Goal: Check status: Check status

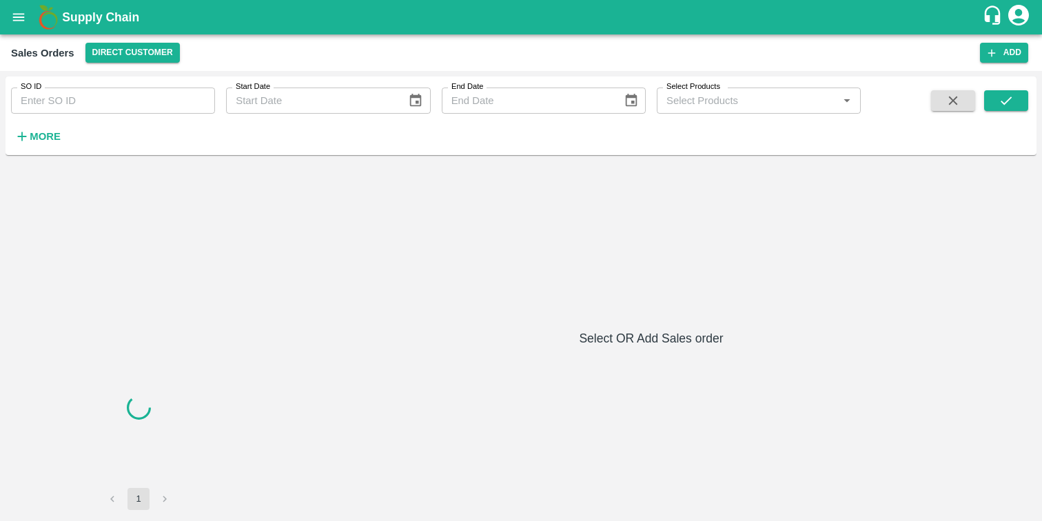
click at [17, 12] on icon "open drawer" at bounding box center [18, 17] width 15 height 15
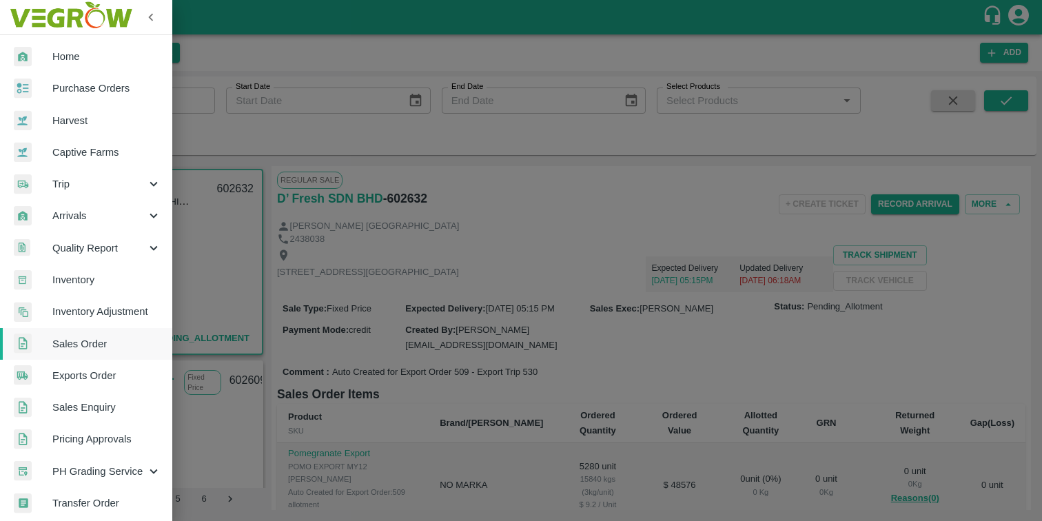
click at [245, 134] on div at bounding box center [521, 260] width 1042 height 521
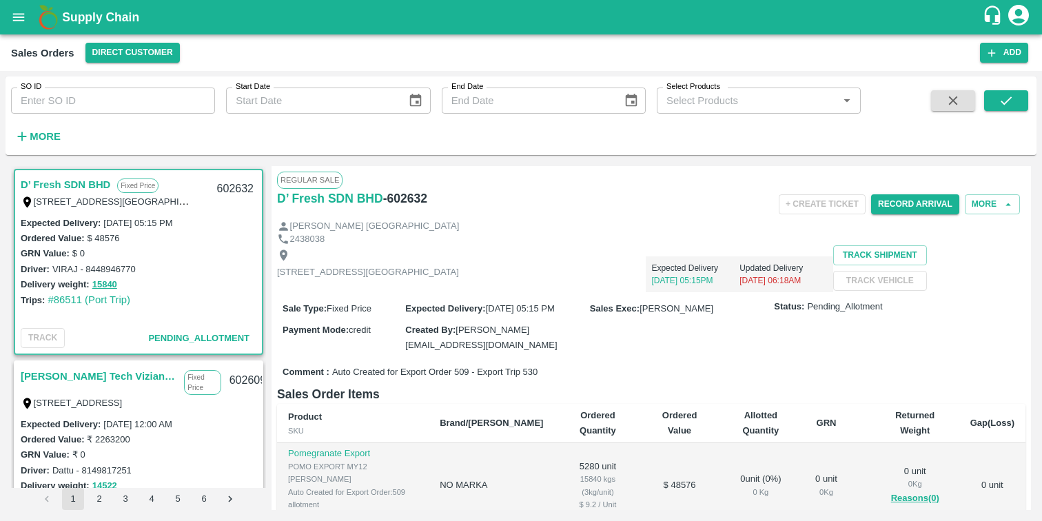
click at [133, 108] on input "SO ID" at bounding box center [113, 101] width 204 height 26
paste input "596788.0"
type input "596788"
click at [1011, 99] on icon "submit" at bounding box center [1006, 100] width 15 height 15
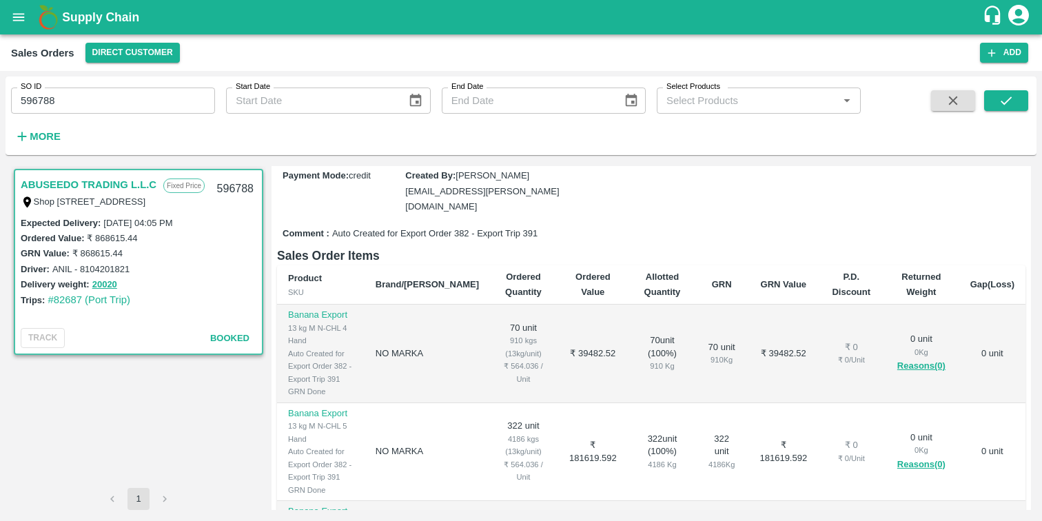
scroll to position [154, 0]
click at [422, 240] on span "Auto Created for Export Order 382 - Export Trip 391" at bounding box center [434, 233] width 205 height 13
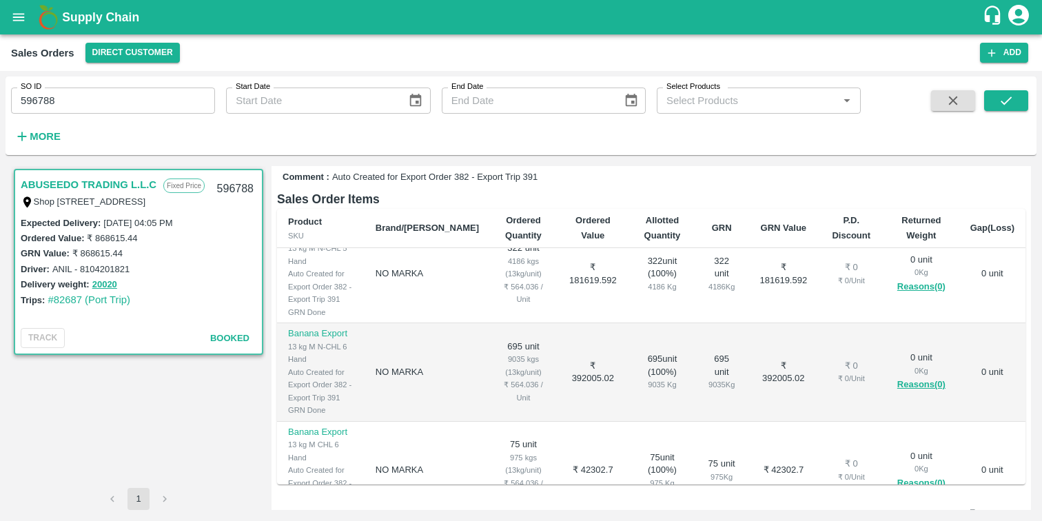
scroll to position [123, 0]
click at [97, 301] on link "#82687 (Port Trip)" at bounding box center [89, 299] width 83 height 11
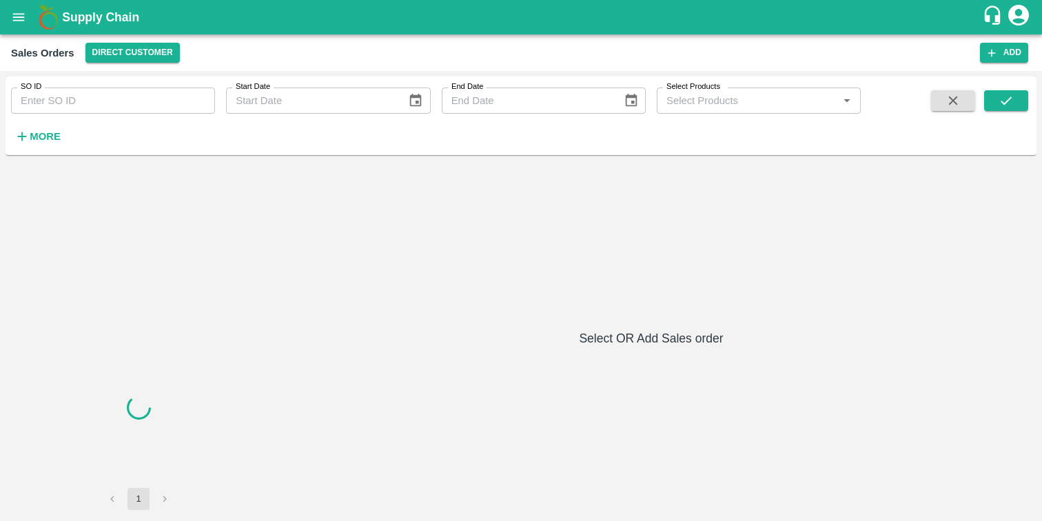
click at [134, 98] on input "SO ID" at bounding box center [113, 101] width 204 height 26
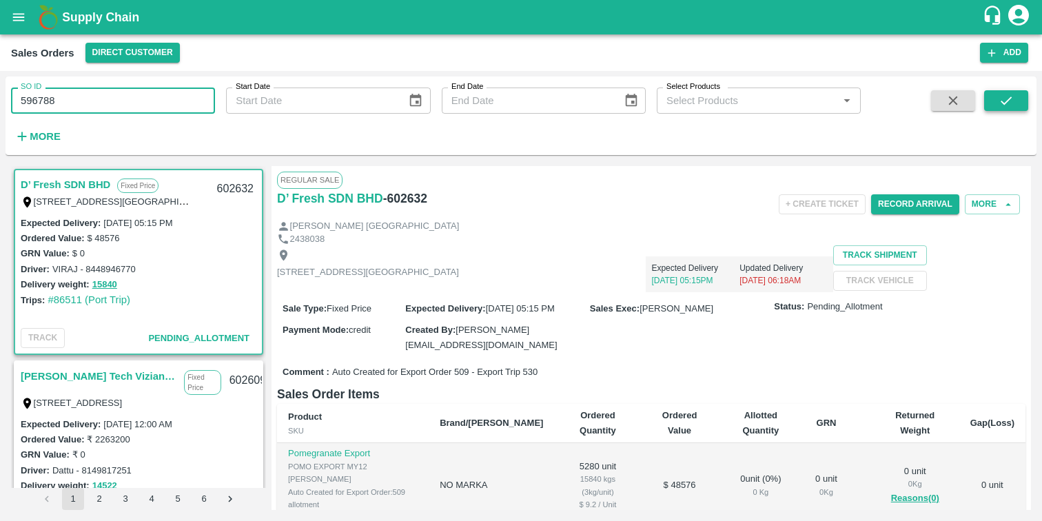
type input "596788"
click at [1006, 92] on button "submit" at bounding box center [1007, 100] width 44 height 21
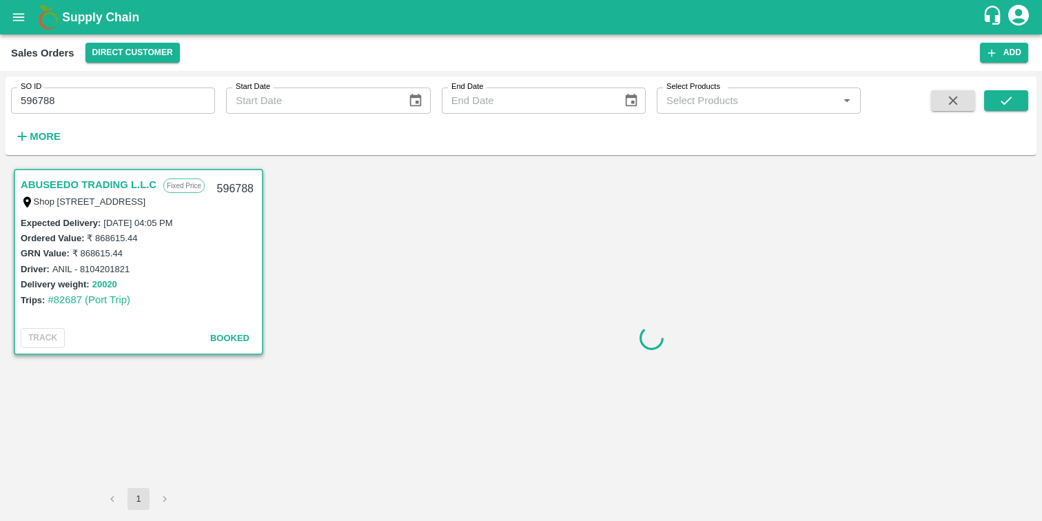
click at [104, 283] on button "20020" at bounding box center [104, 285] width 25 height 16
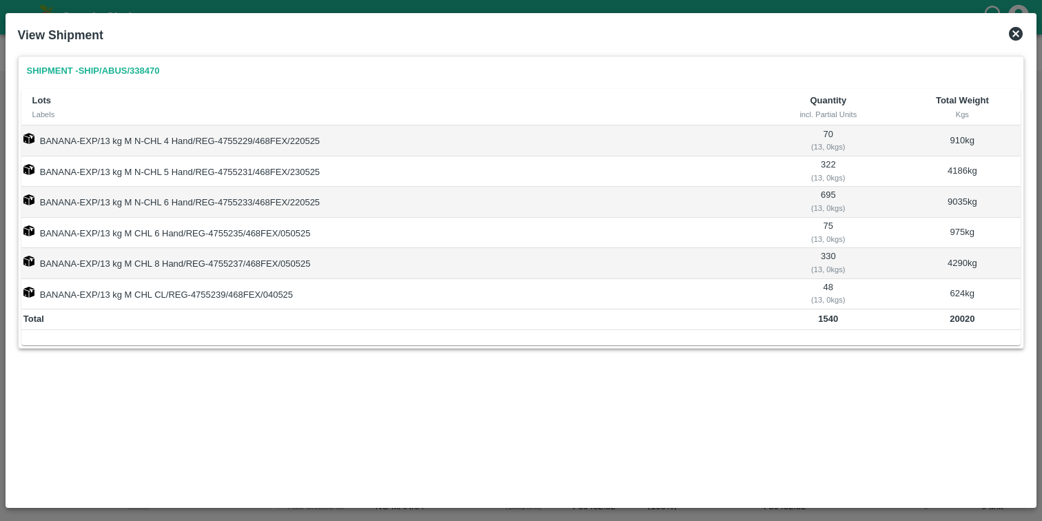
click at [1015, 34] on icon at bounding box center [1016, 34] width 17 height 17
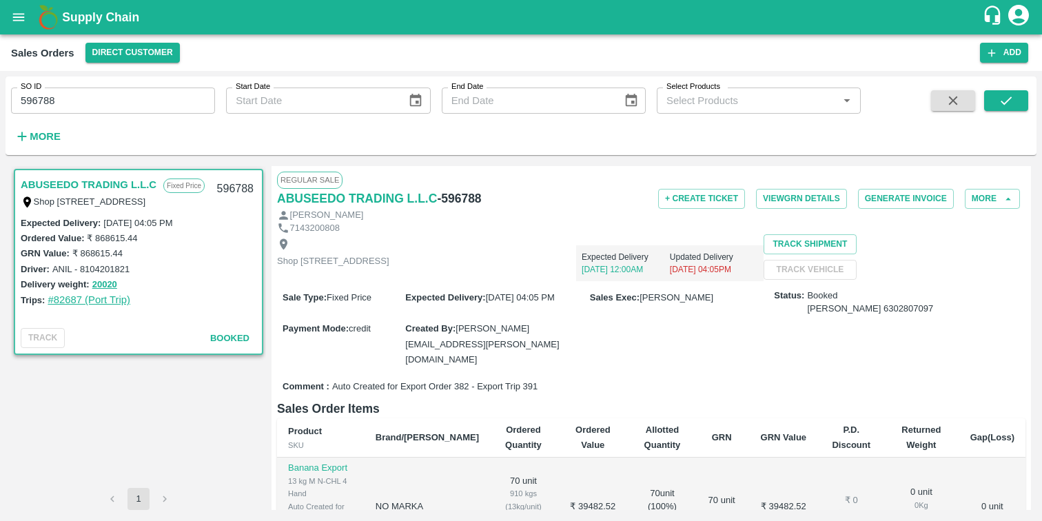
click at [64, 299] on link "#82687 (Port Trip)" at bounding box center [89, 299] width 83 height 11
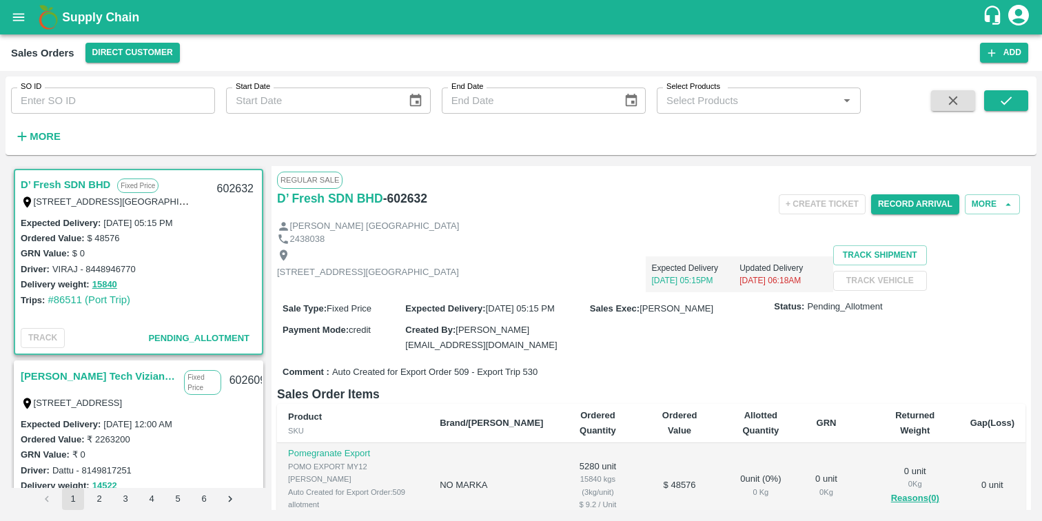
click at [134, 98] on input "SO ID" at bounding box center [113, 101] width 204 height 26
paste input "596788.0"
click at [1013, 96] on icon "submit" at bounding box center [1006, 100] width 15 height 15
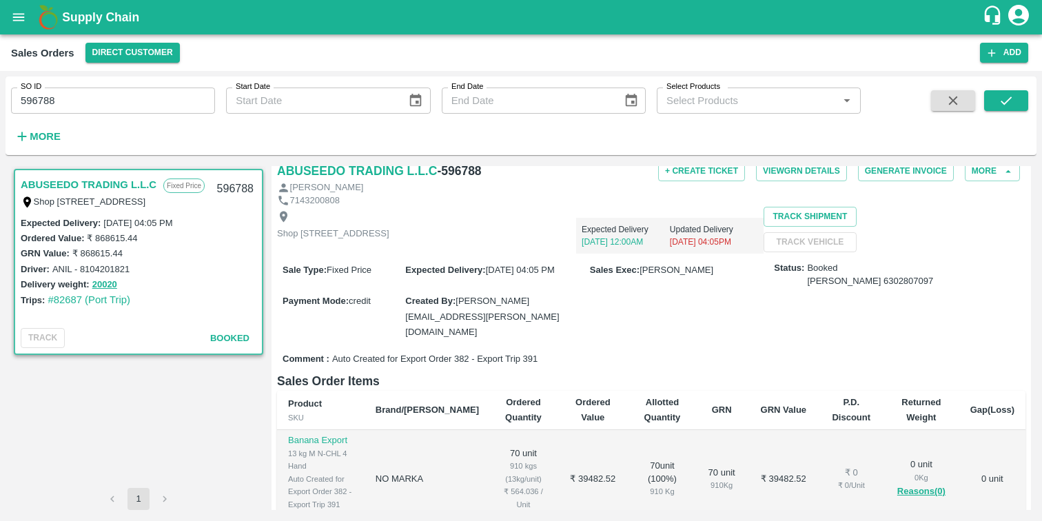
scroll to position [40, 0]
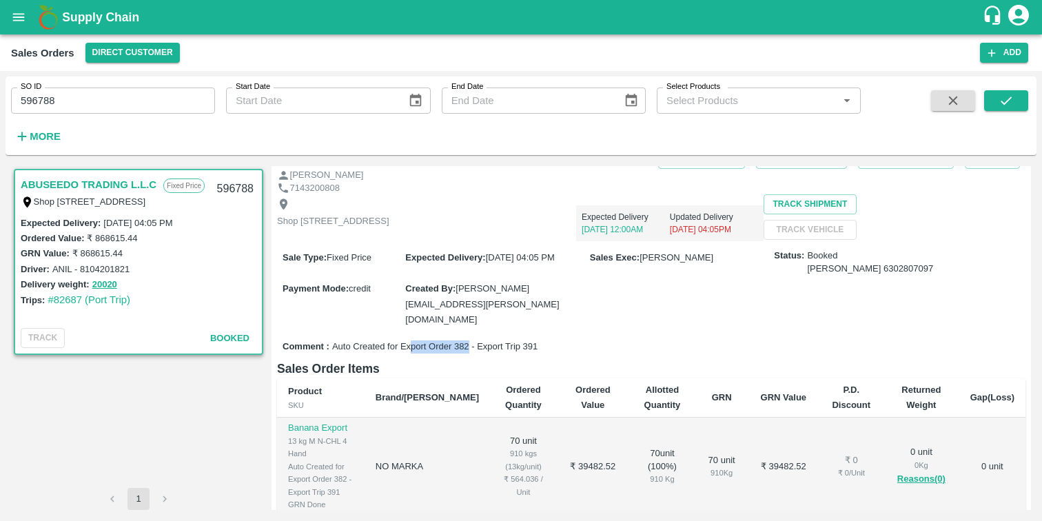
drag, startPoint x: 411, startPoint y: 362, endPoint x: 470, endPoint y: 365, distance: 59.4
click at [470, 354] on span "Auto Created for Export Order 382 - Export Trip 391" at bounding box center [434, 347] width 205 height 13
drag, startPoint x: 523, startPoint y: 365, endPoint x: 560, endPoint y: 366, distance: 37.2
click at [560, 359] on div "Comment : Auto Created for Export Order 382 - Export Trip 391" at bounding box center [651, 347] width 749 height 24
click at [405, 354] on span "Auto Created for Export Order 382 - Export Trip 391" at bounding box center [434, 347] width 205 height 13
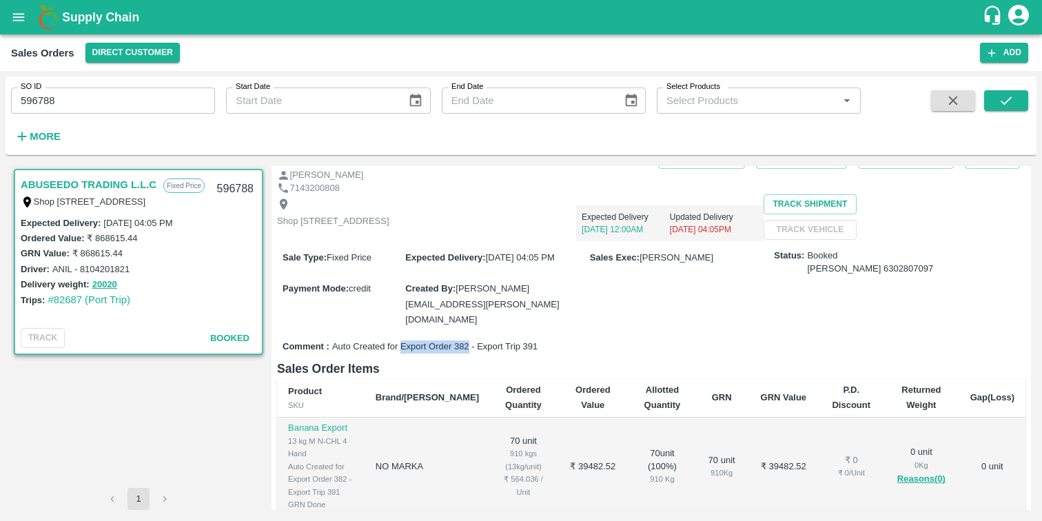
drag, startPoint x: 401, startPoint y: 363, endPoint x: 471, endPoint y: 365, distance: 70.4
click at [468, 354] on span "Auto Created for Export Order 382 - Export Trip 391" at bounding box center [434, 347] width 205 height 13
drag, startPoint x: 102, startPoint y: 70, endPoint x: 27, endPoint y: 92, distance: 78.5
click at [0, 72] on html "Supply Chain Sales Orders Direct Customer Add SO ID 596788 SO ID Start Date Sta…" at bounding box center [521, 260] width 1042 height 521
drag, startPoint x: 95, startPoint y: 102, endPoint x: -13, endPoint y: 102, distance: 108.2
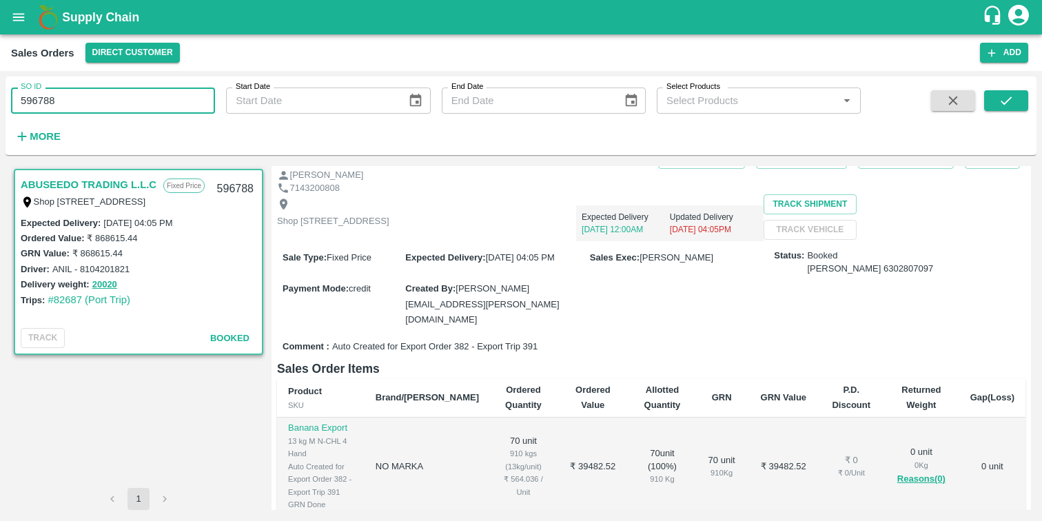
click at [0, 102] on html "Supply Chain Sales Orders Direct Customer Add SO ID 596788 SO ID Start Date Sta…" at bounding box center [521, 260] width 1042 height 521
type input "596788"
paste input "text"
click at [998, 100] on button "submit" at bounding box center [1007, 100] width 44 height 21
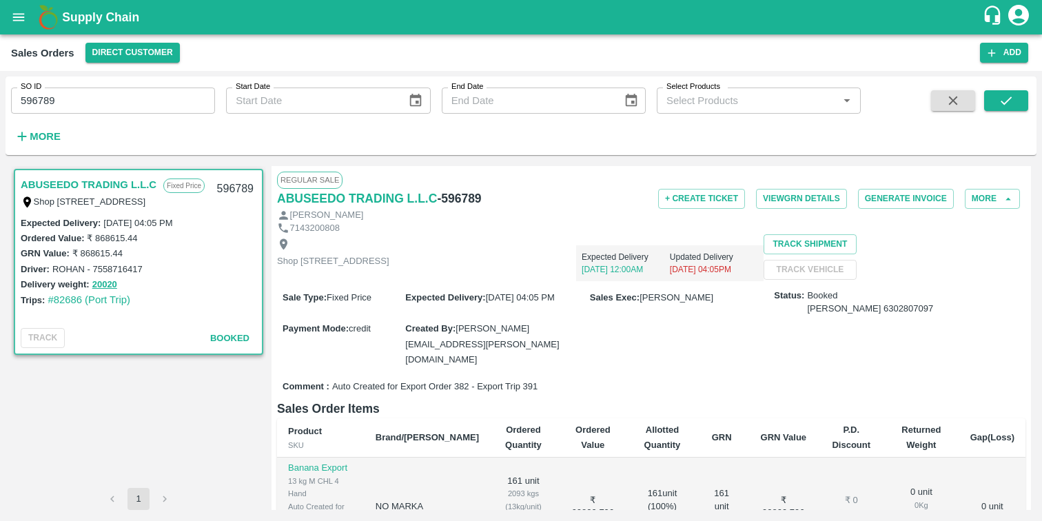
click at [430, 394] on span "Auto Created for Export Order 382 - Export Trip 391" at bounding box center [434, 387] width 205 height 13
drag, startPoint x: 428, startPoint y: 407, endPoint x: 465, endPoint y: 406, distance: 36.5
click at [465, 394] on span "Auto Created for Export Order 382 - Export Trip 391" at bounding box center [434, 387] width 205 height 13
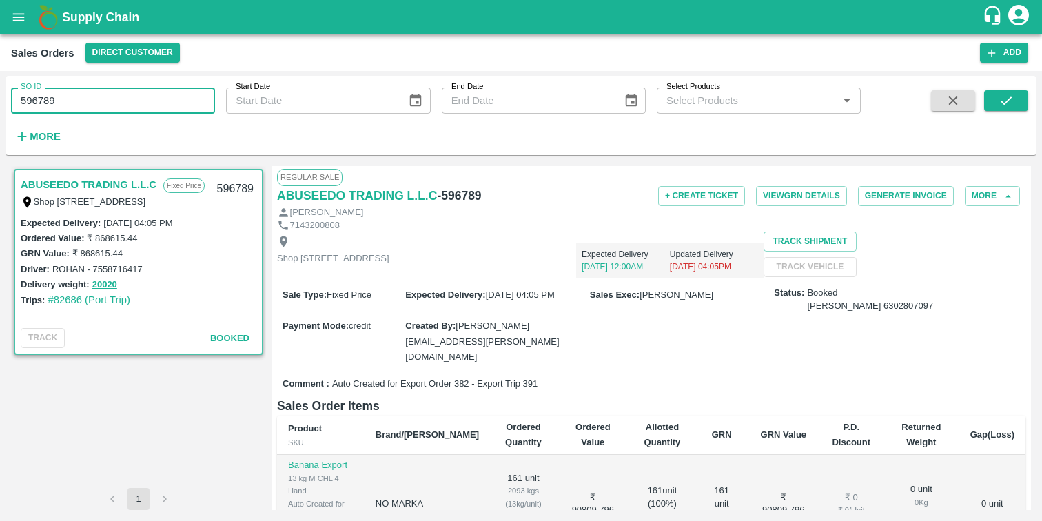
drag, startPoint x: 65, startPoint y: 108, endPoint x: -3, endPoint y: 94, distance: 69.0
click at [0, 94] on html "Supply Chain Sales Orders Direct Customer Add SO ID 596789 SO ID Start Date Sta…" at bounding box center [521, 260] width 1042 height 521
type input "596789"
paste input "text"
type input "596788"
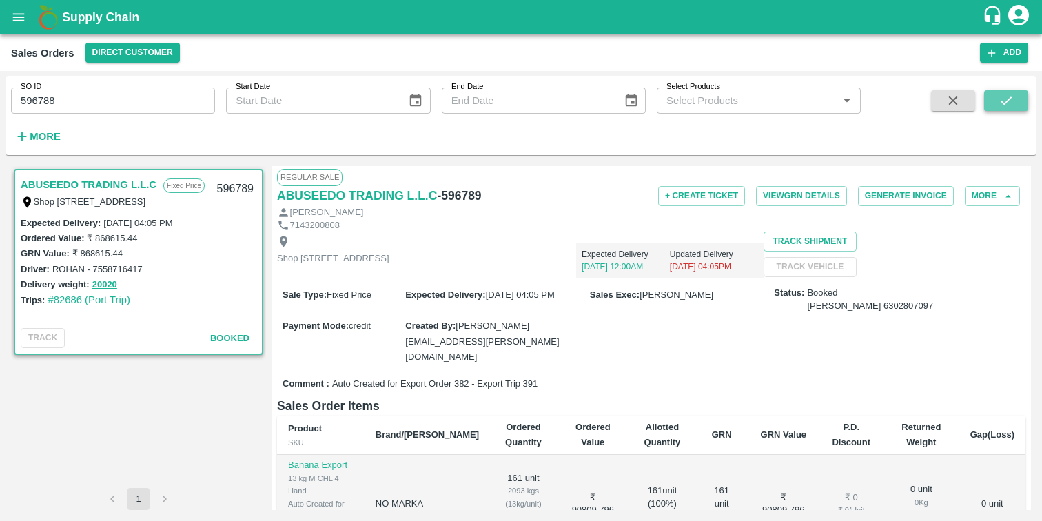
click at [1007, 103] on icon "submit" at bounding box center [1006, 100] width 15 height 15
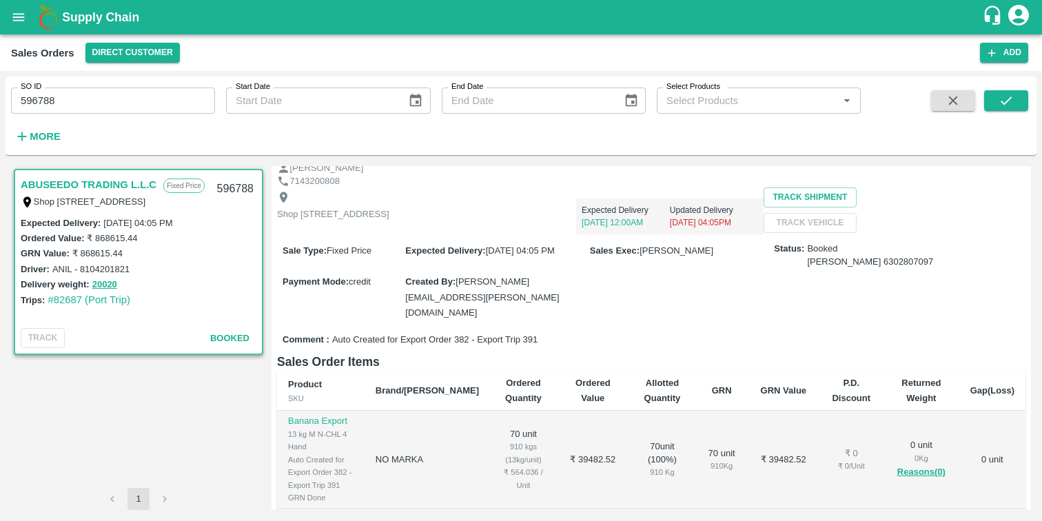
scroll to position [55, 0]
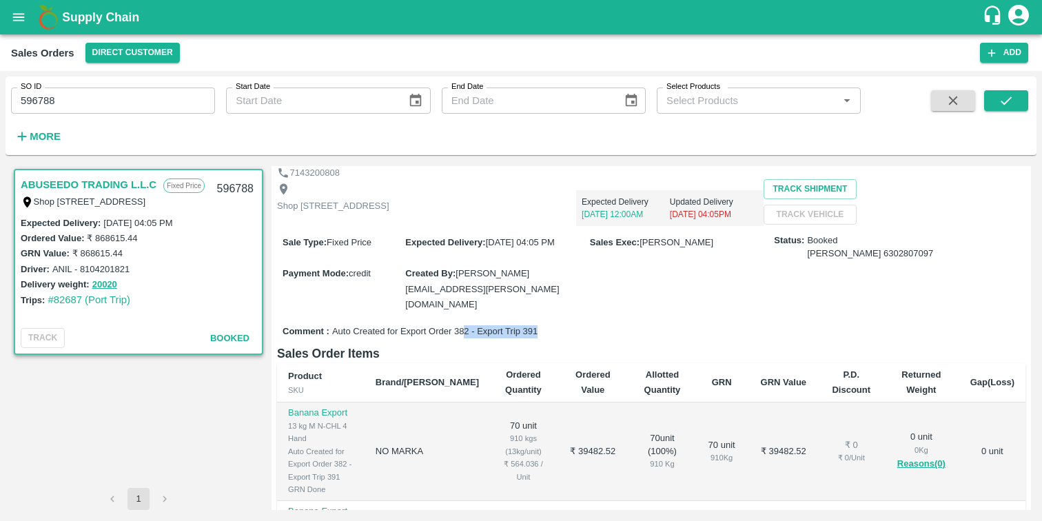
drag, startPoint x: 463, startPoint y: 350, endPoint x: 555, endPoint y: 349, distance: 91.7
click at [555, 344] on div "Comment : Auto Created for Export Order 382 - Export Trip 391" at bounding box center [651, 332] width 749 height 24
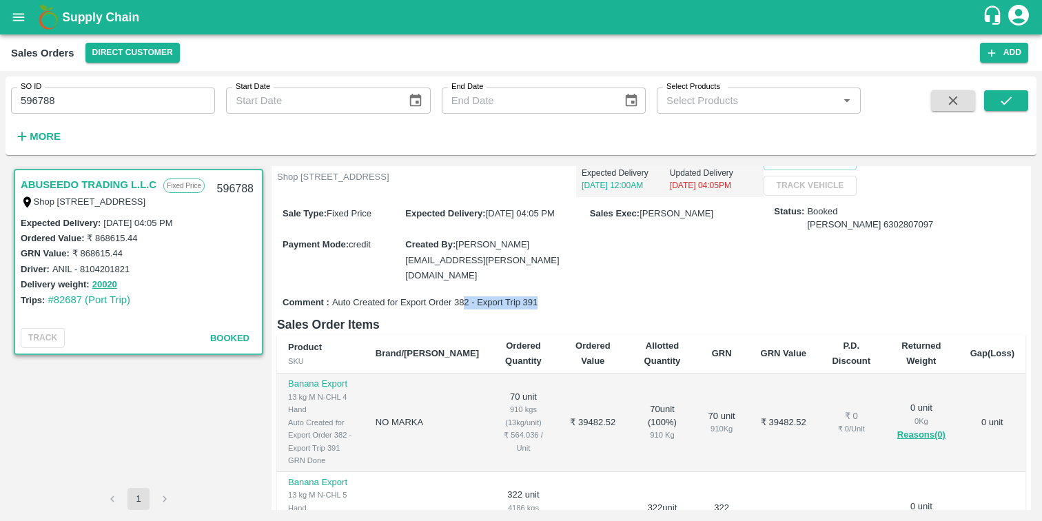
scroll to position [88, 0]
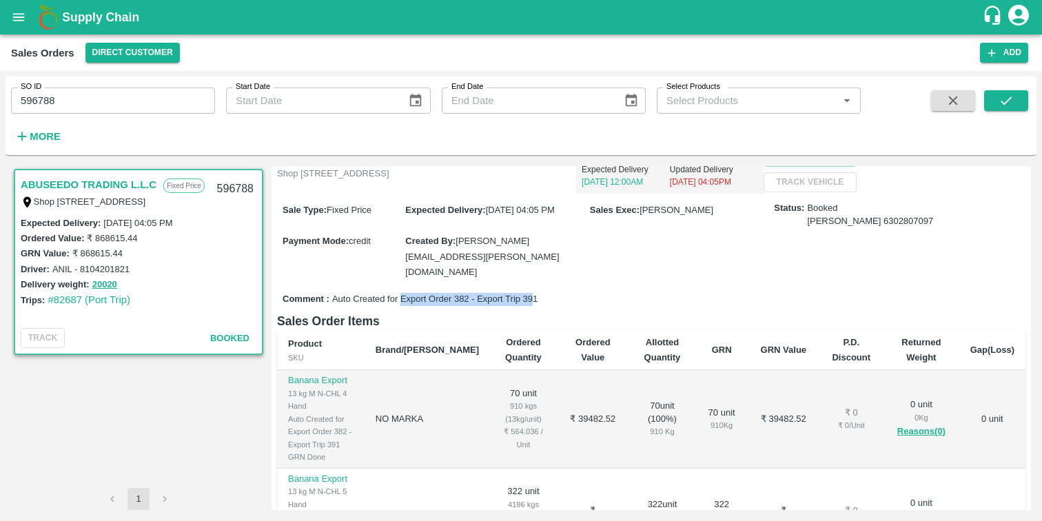
drag, startPoint x: 401, startPoint y: 312, endPoint x: 534, endPoint y: 312, distance: 133.1
click at [534, 306] on span "Auto Created for Export Order 382 - Export Trip 391" at bounding box center [434, 299] width 205 height 13
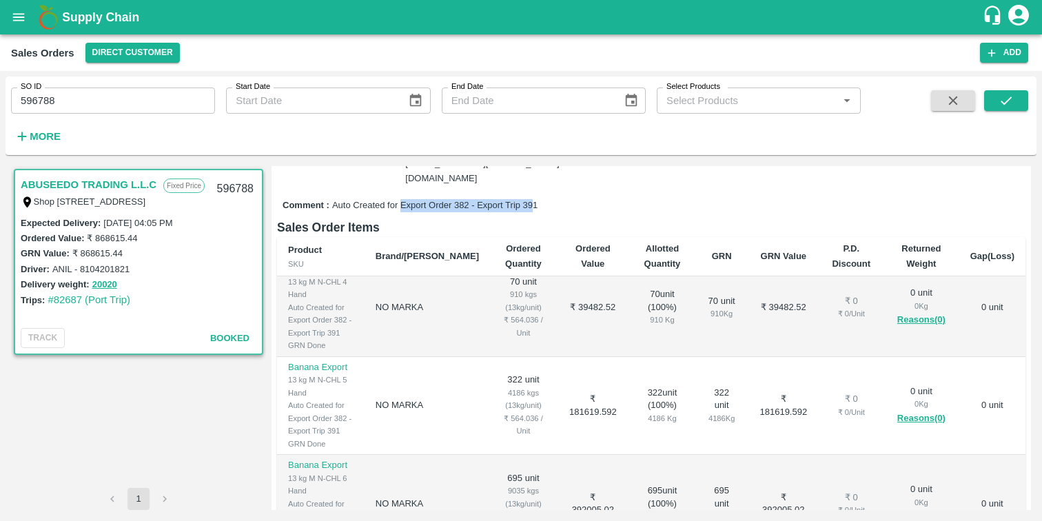
scroll to position [0, 0]
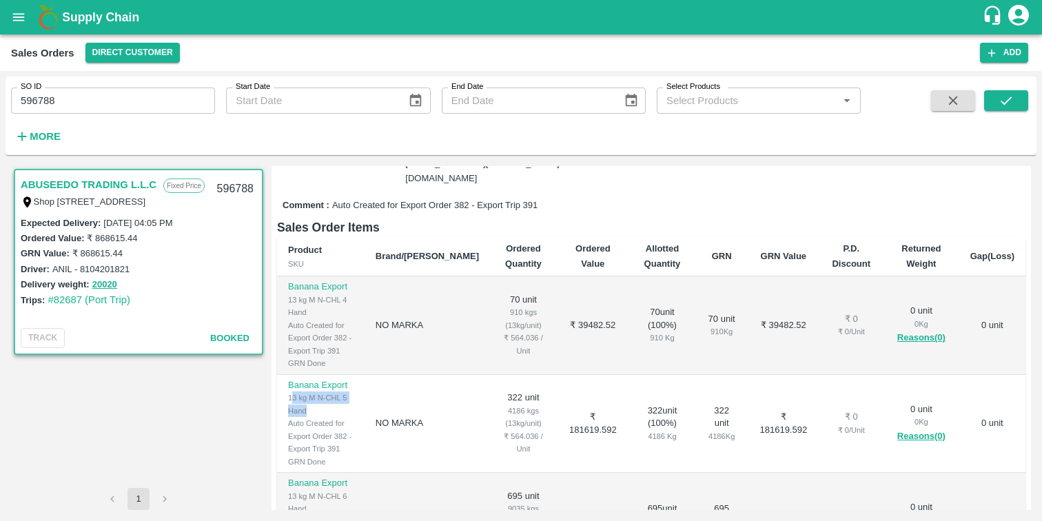
drag, startPoint x: 293, startPoint y: 402, endPoint x: 373, endPoint y: 402, distance: 80.0
click at [354, 402] on div "13 kg M N-CHL 5 Hand" at bounding box center [320, 405] width 65 height 26
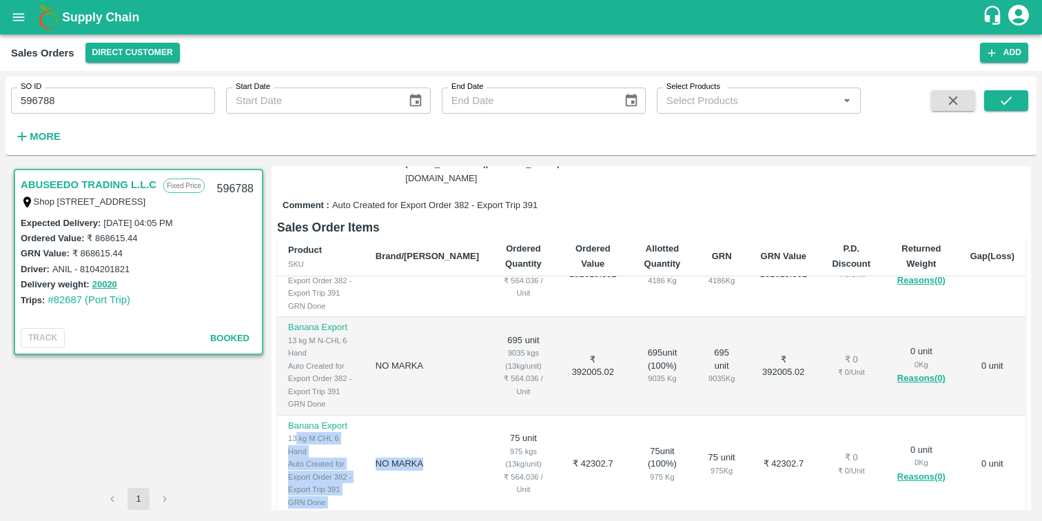
scroll to position [154, 0]
drag, startPoint x: 296, startPoint y: 416, endPoint x: 391, endPoint y: 455, distance: 102.7
click at [391, 455] on tr "Banana Export 13 kg M CHL 6 Hand Auto Created for Export Order 382 - Export Tri…" at bounding box center [651, 467] width 749 height 98
click at [337, 460] on div "Auto Created for Export Order 382 - Export Trip 391" at bounding box center [320, 479] width 65 height 38
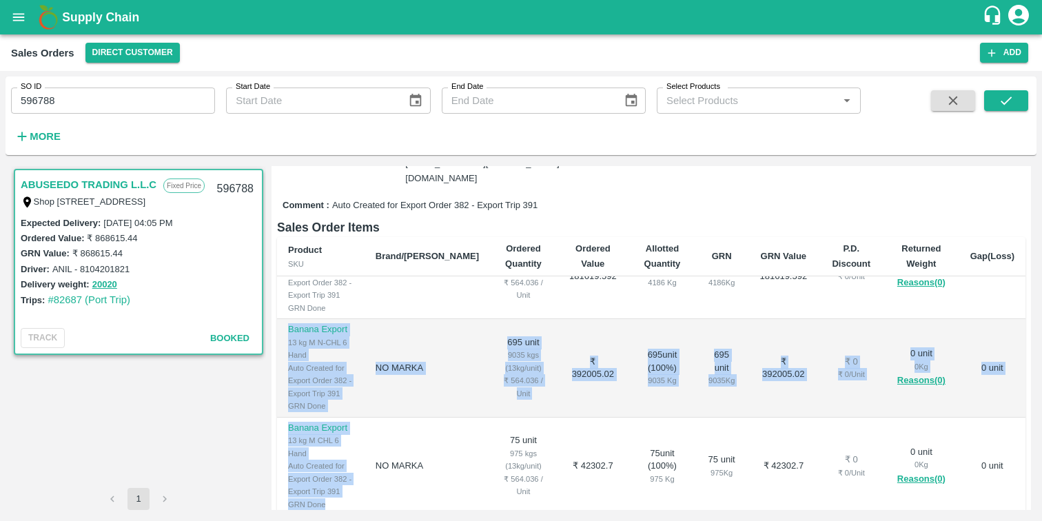
drag, startPoint x: 290, startPoint y: 322, endPoint x: 374, endPoint y: 467, distance: 168.0
click at [374, 467] on tbody "Banana Export 13 kg M N-CHL 4 Hand Auto Created for Export Order 382 - Export T…" at bounding box center [651, 411] width 749 height 576
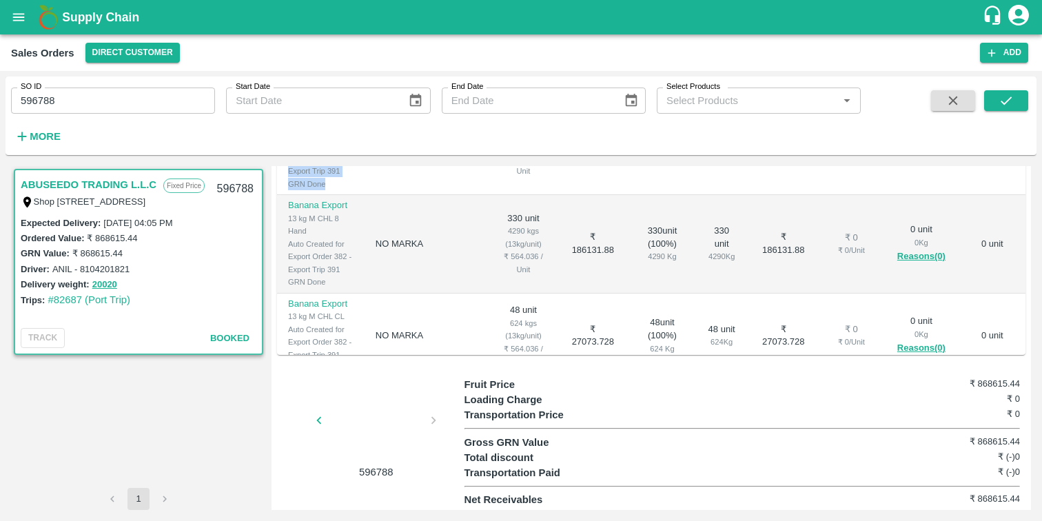
scroll to position [360, 0]
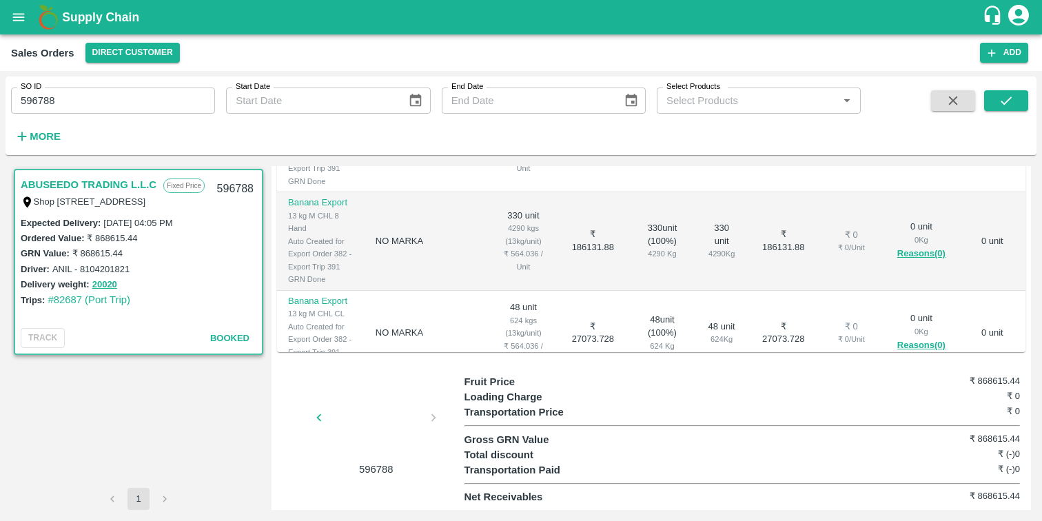
click at [325, 429] on div at bounding box center [272, 421] width 103 height 73
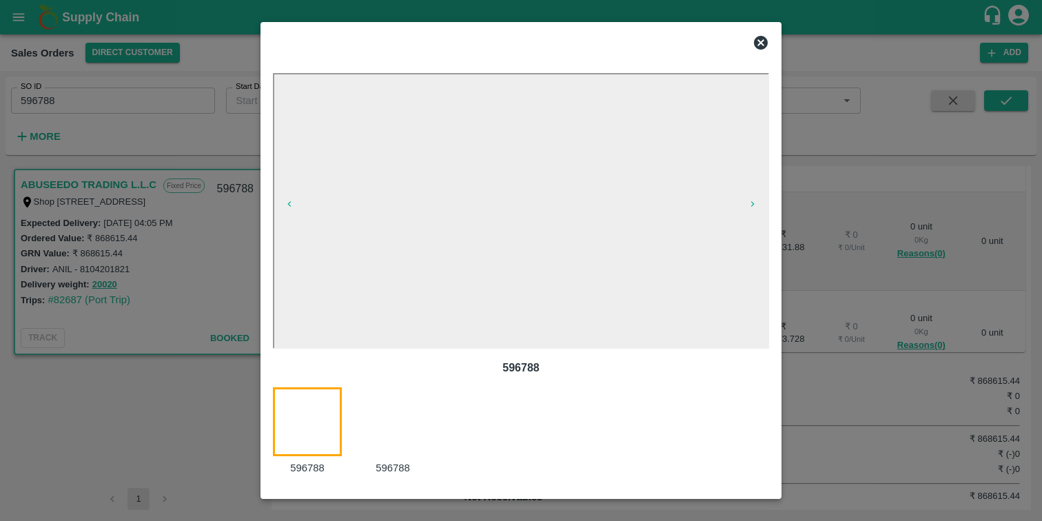
click at [365, 412] on div at bounding box center [401, 431] width 85 height 89
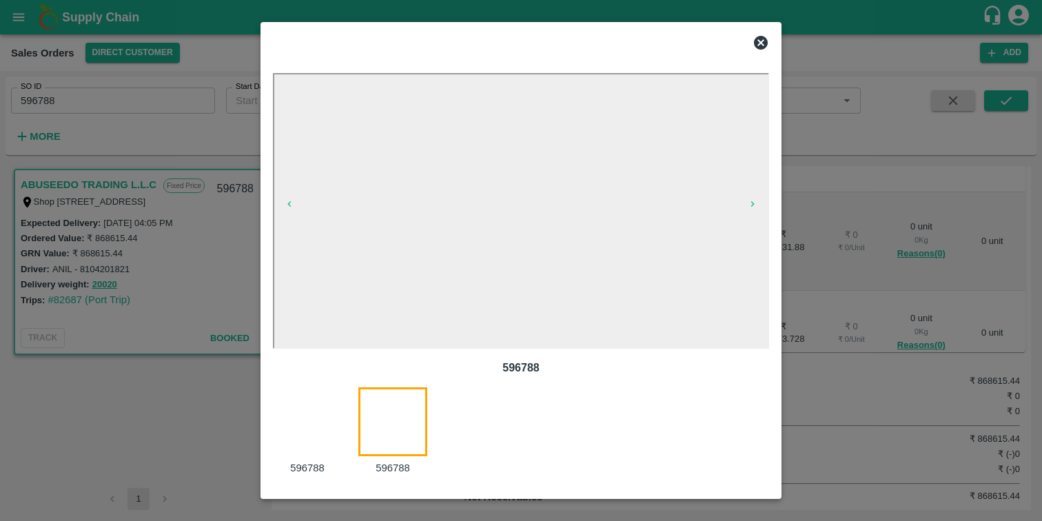
click at [762, 45] on icon at bounding box center [761, 43] width 14 height 14
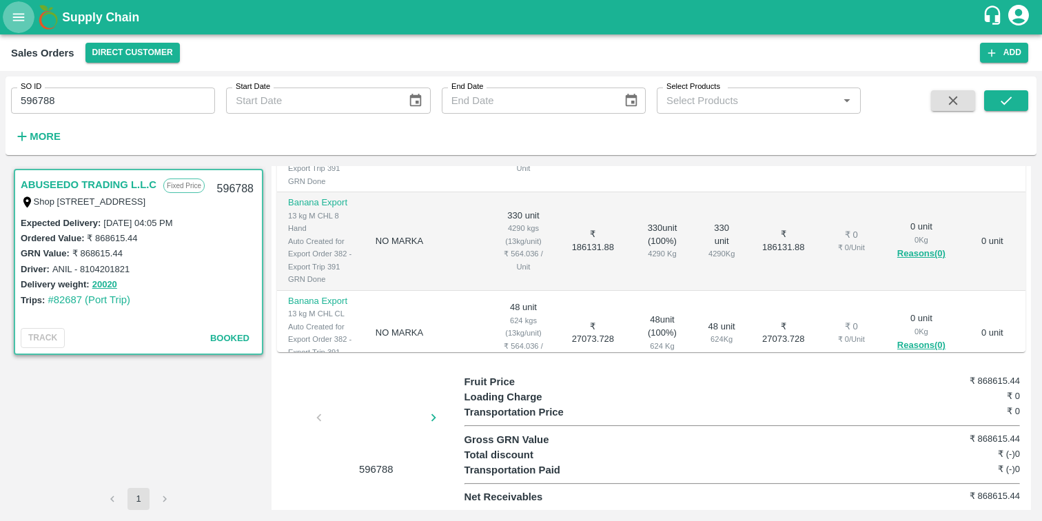
click at [14, 21] on icon "open drawer" at bounding box center [18, 17] width 15 height 15
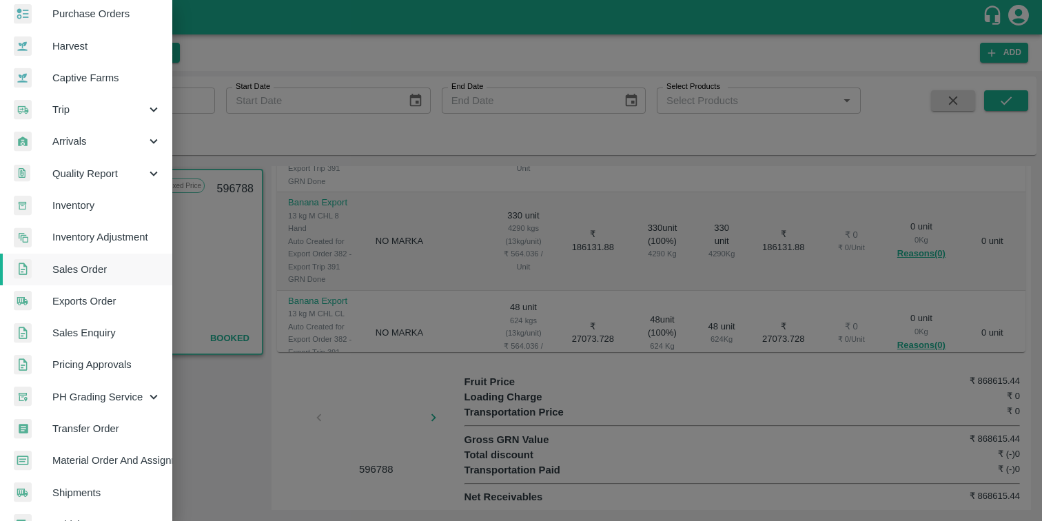
scroll to position [76, 0]
click at [97, 300] on span "Exports Order" at bounding box center [106, 299] width 109 height 15
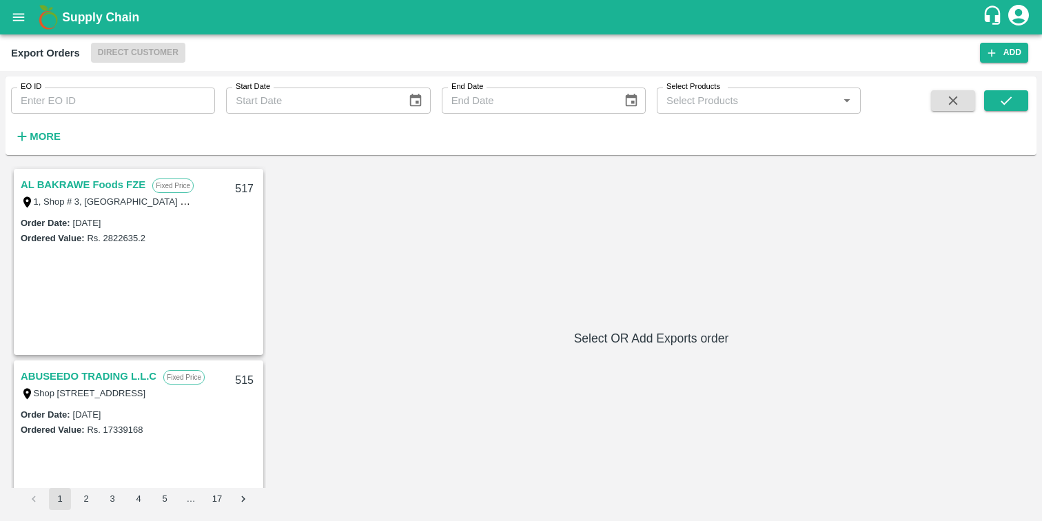
click at [48, 105] on input "EO ID" at bounding box center [113, 101] width 204 height 26
type input "380"
click at [996, 105] on button "submit" at bounding box center [1007, 100] width 44 height 21
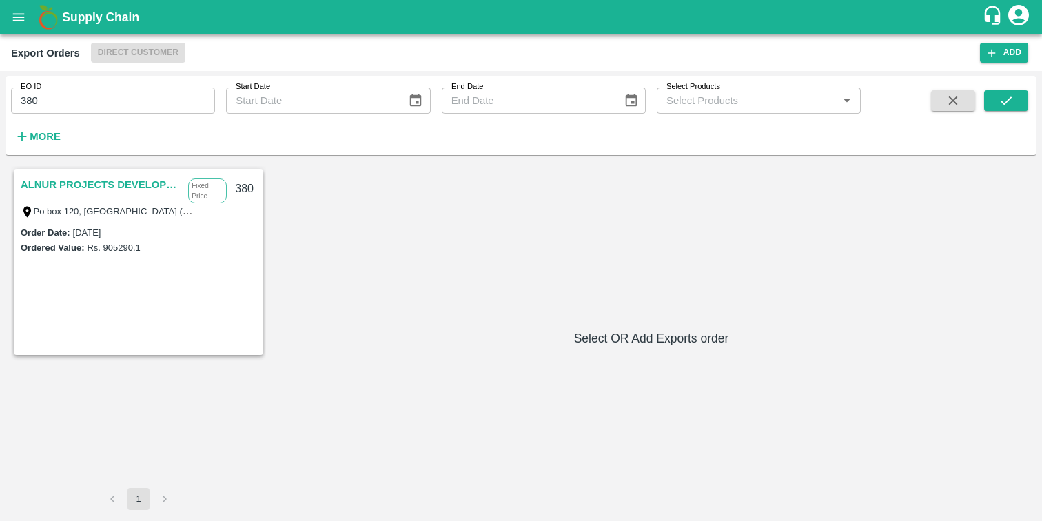
click at [66, 185] on link "ALNUR PROJECTS DEVELOPMENT" at bounding box center [101, 185] width 161 height 18
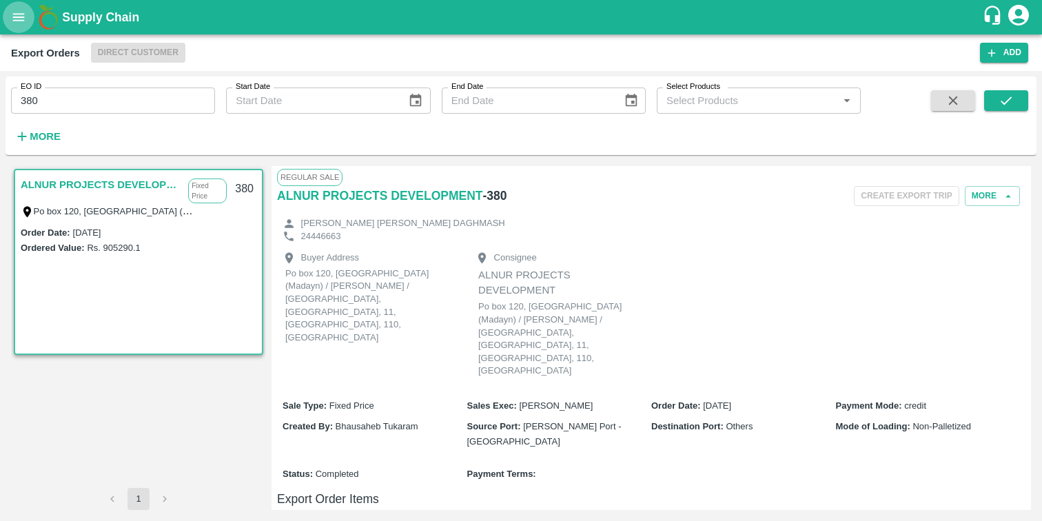
click at [13, 19] on icon "open drawer" at bounding box center [18, 17] width 15 height 15
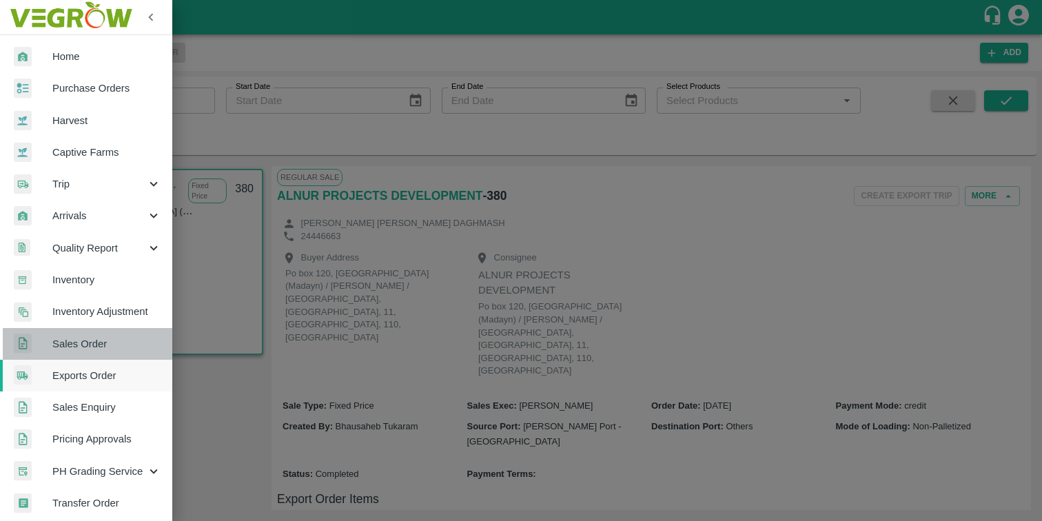
click at [88, 343] on span "Sales Order" at bounding box center [106, 343] width 109 height 15
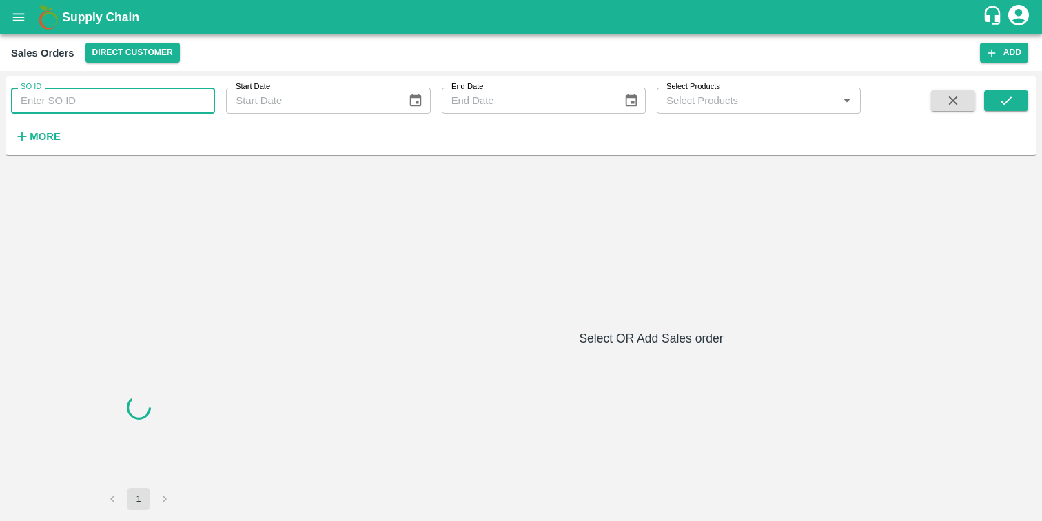
click at [117, 103] on input "SO ID" at bounding box center [113, 101] width 204 height 26
paste input "596788.0"
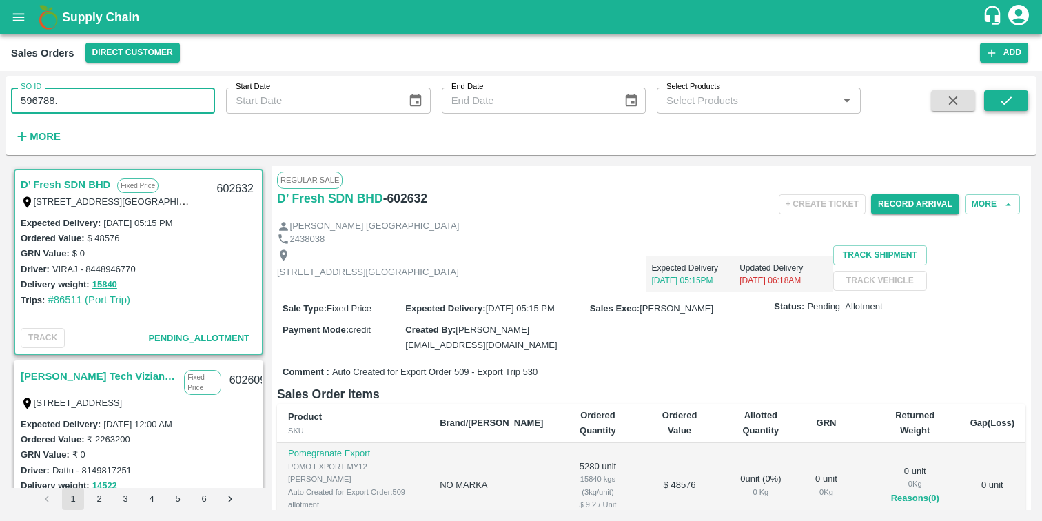
type input "596788."
click at [999, 101] on icon "submit" at bounding box center [1006, 100] width 15 height 15
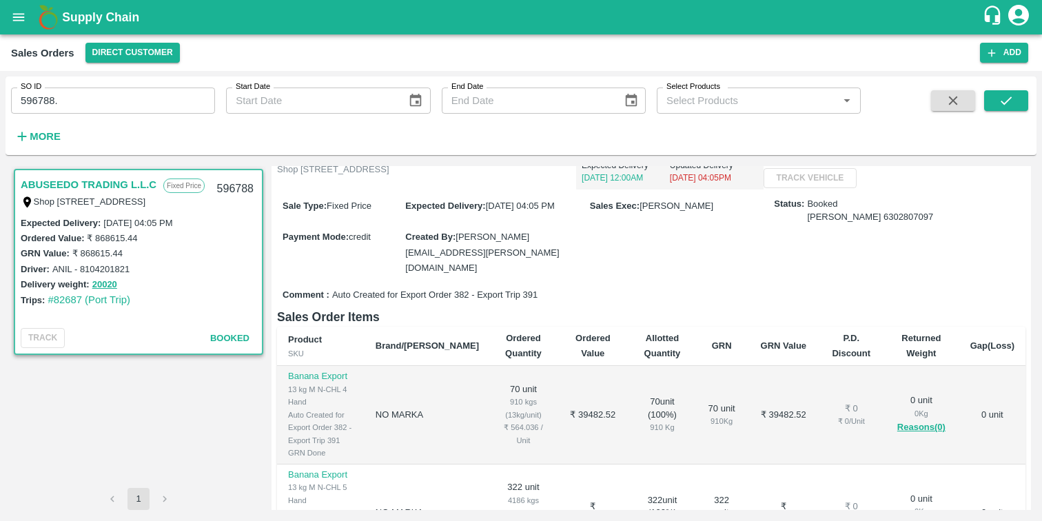
scroll to position [94, 0]
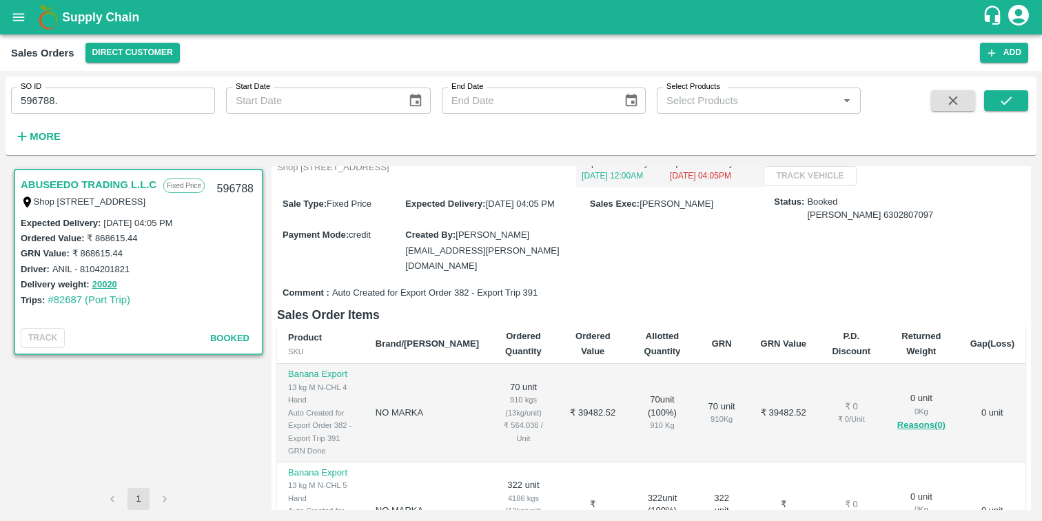
click at [21, 18] on icon "open drawer" at bounding box center [18, 17] width 15 height 15
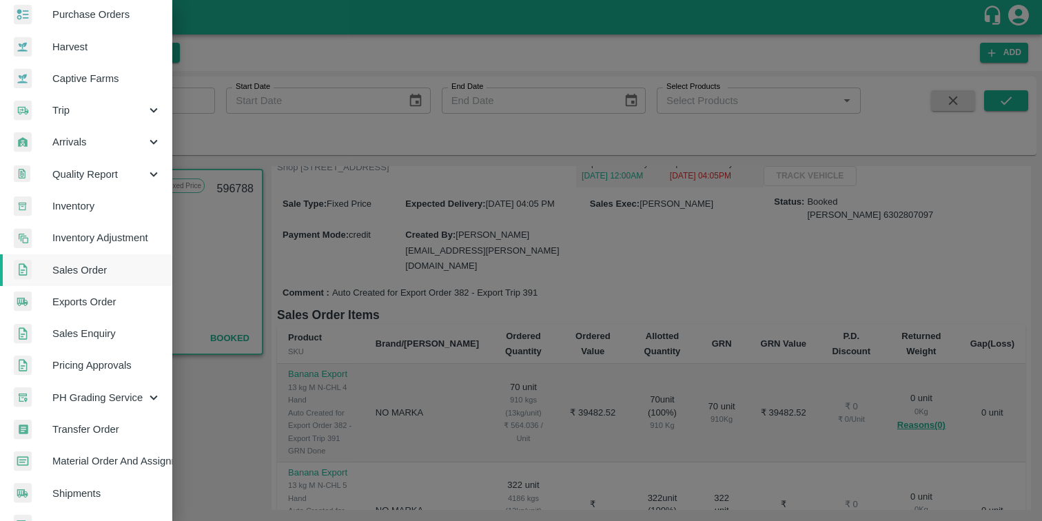
scroll to position [74, 1]
click at [90, 301] on span "Exports Order" at bounding box center [105, 301] width 109 height 15
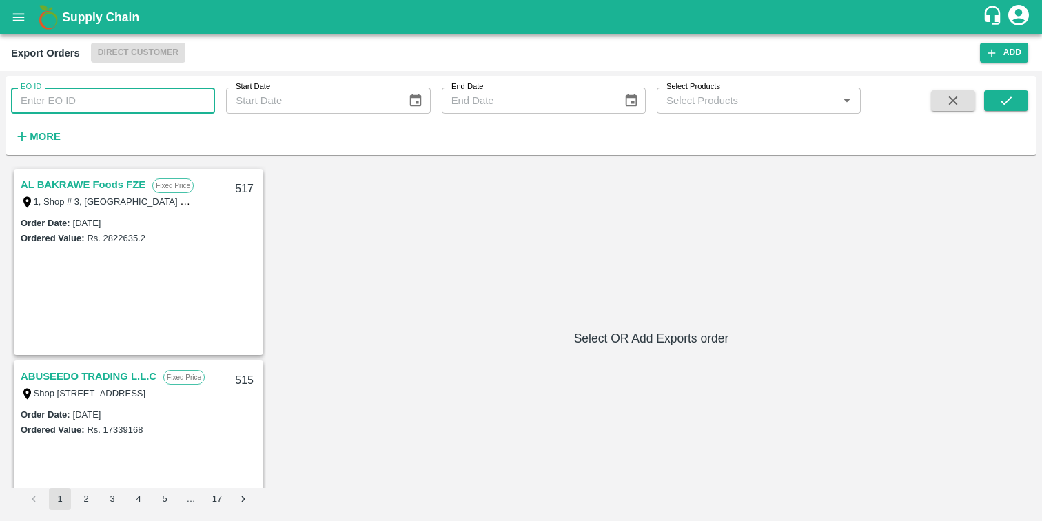
click at [90, 99] on input "EO ID" at bounding box center [113, 101] width 204 height 26
type input "382"
click at [1009, 97] on icon "submit" at bounding box center [1006, 100] width 15 height 15
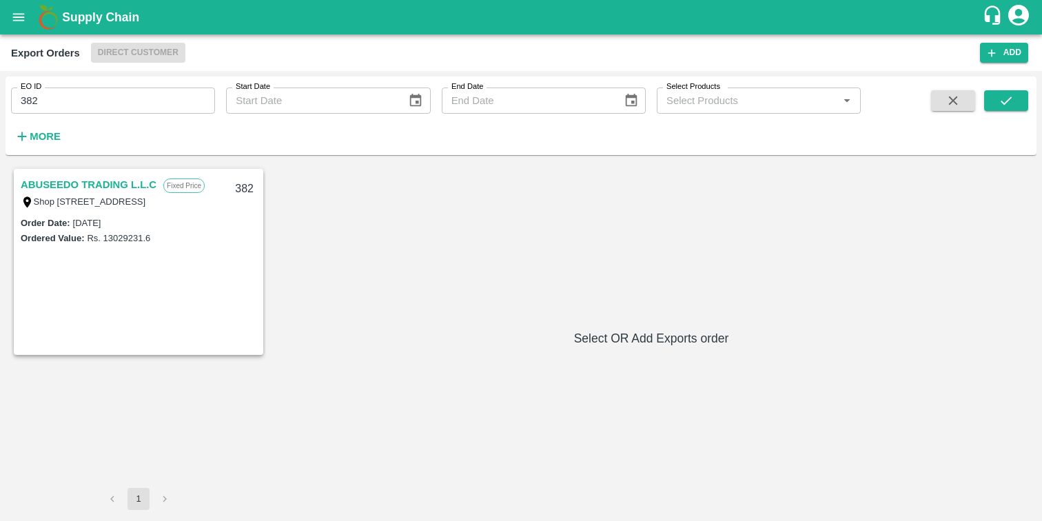
click at [239, 190] on div "382" at bounding box center [244, 189] width 35 height 32
click at [105, 185] on link "ABUSEEDO TRADING L.L.C" at bounding box center [89, 185] width 136 height 18
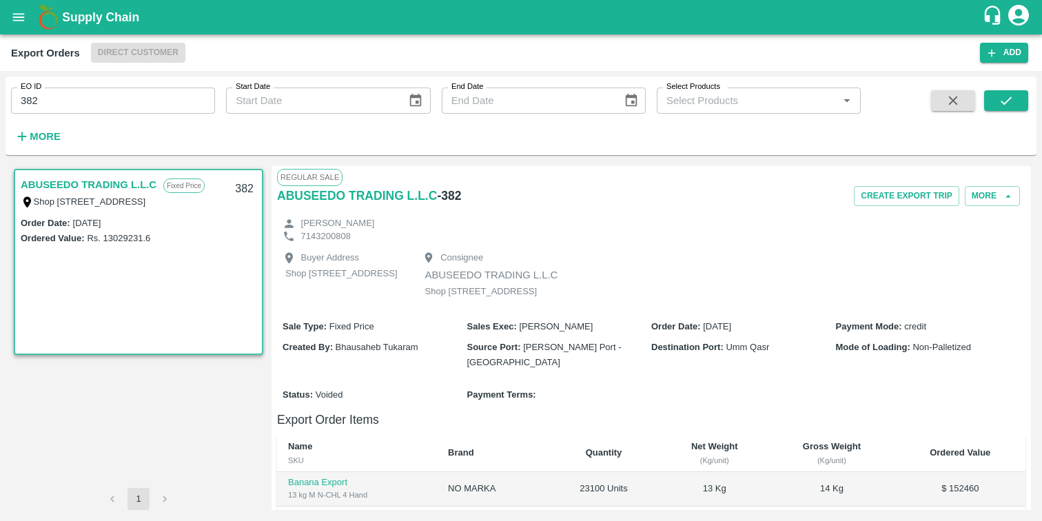
click at [112, 185] on link "ABUSEEDO TRADING L.L.C" at bounding box center [89, 185] width 136 height 18
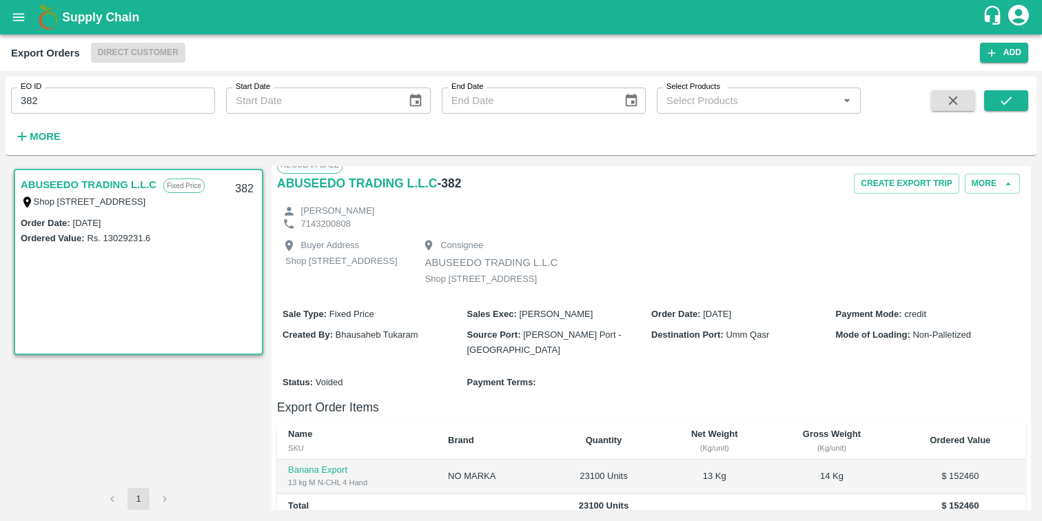
click at [371, 288] on div "Buyer Address Shop No.43, ,Wholesale Building No. 2 Central Fruit and Vegetable…" at bounding box center [342, 263] width 118 height 49
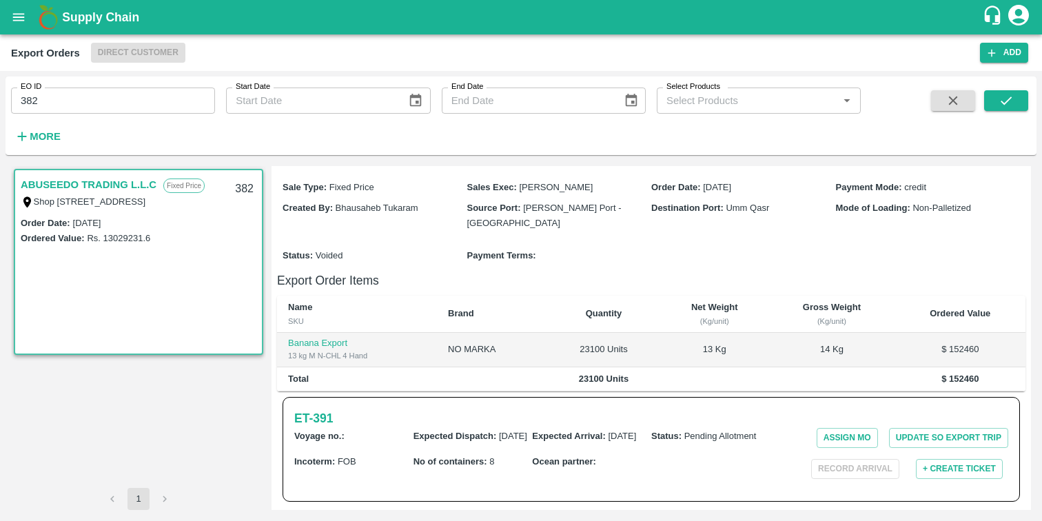
scroll to position [165, 0]
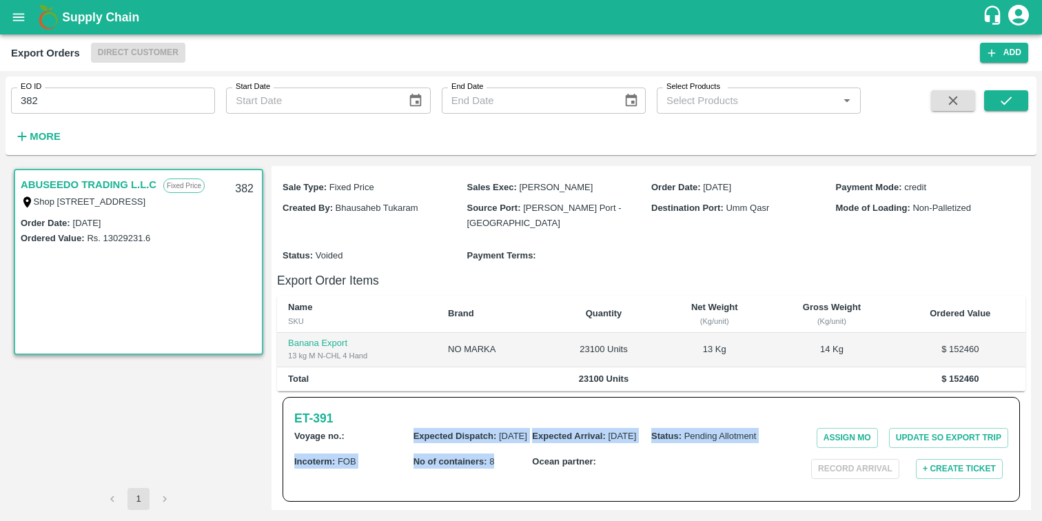
drag, startPoint x: 391, startPoint y: 447, endPoint x: 496, endPoint y: 468, distance: 106.8
click at [496, 468] on div "Voyage no. : Expected Dispatch : 28 May 2025 Expected Arrival : 08 Jun 2025 Sta…" at bounding box center [532, 453] width 476 height 51
click at [480, 461] on div "No of containers : 8" at bounding box center [473, 467] width 119 height 26
drag, startPoint x: 627, startPoint y: 470, endPoint x: 274, endPoint y: 430, distance: 356.0
click at [274, 430] on div "Regular Sale ABUSEEDO TRADING L.L.C - 382 Create Export Trip More Syed 71432008…" at bounding box center [652, 338] width 760 height 344
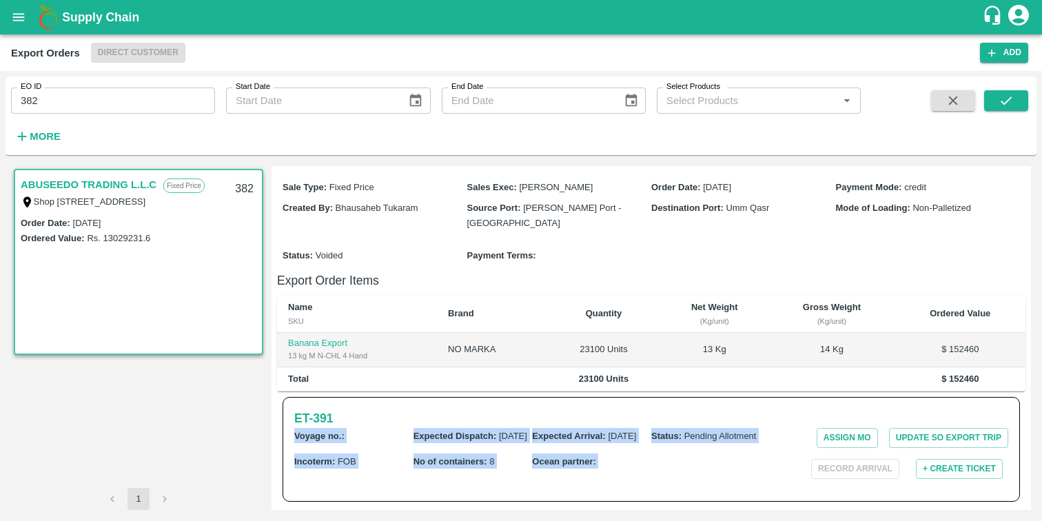
click at [389, 421] on div "ET- 391 Voyage no. : Expected Dispatch : 28 May 2025 Expected Arrival : 08 Jun …" at bounding box center [652, 449] width 738 height 105
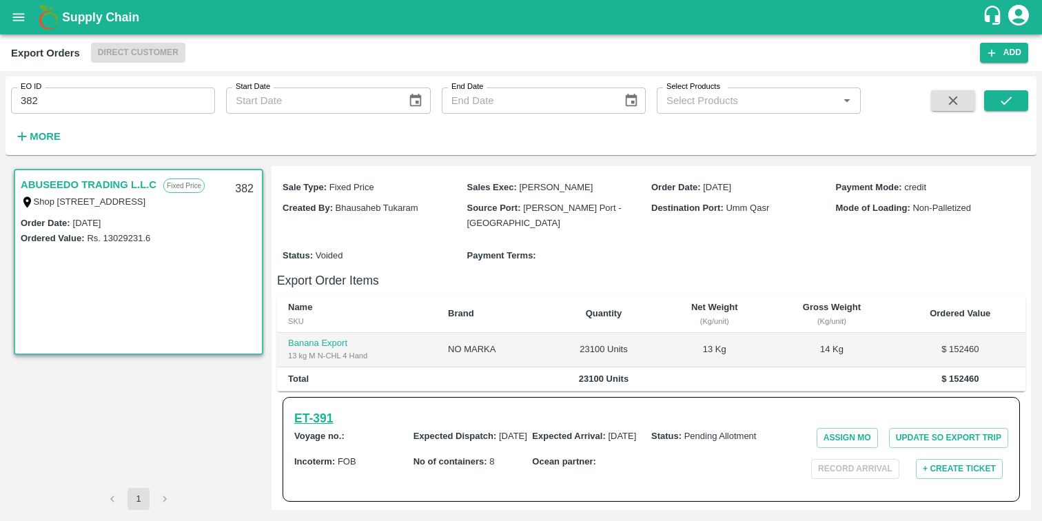
click at [296, 427] on h6 "ET- 391" at bounding box center [313, 418] width 39 height 19
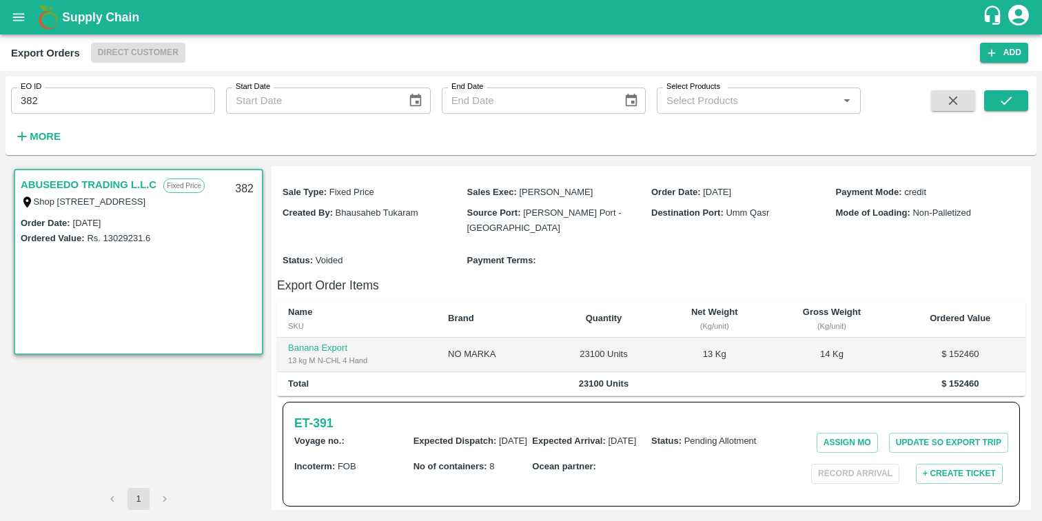
scroll to position [137, 0]
click at [324, 353] on p "Banana Export" at bounding box center [357, 346] width 138 height 13
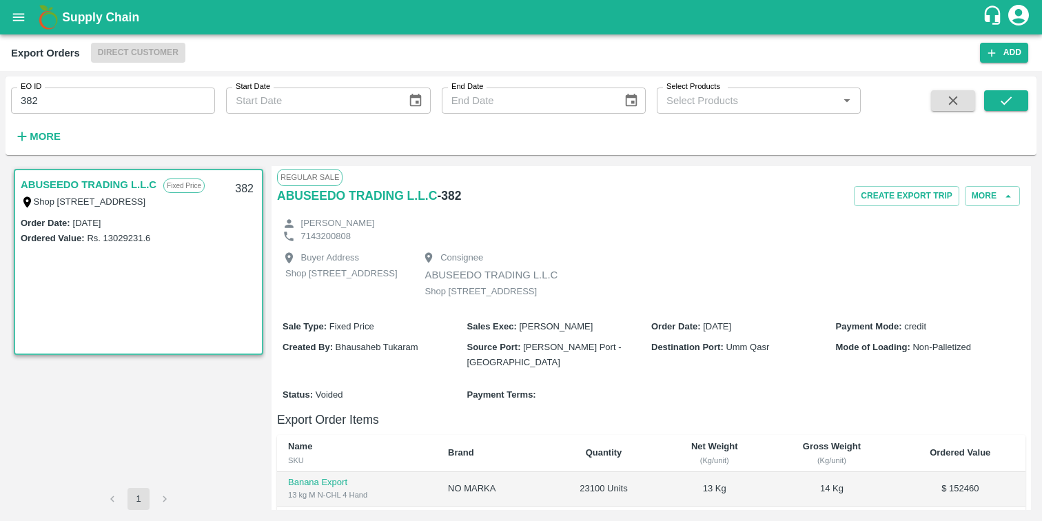
scroll to position [165, 0]
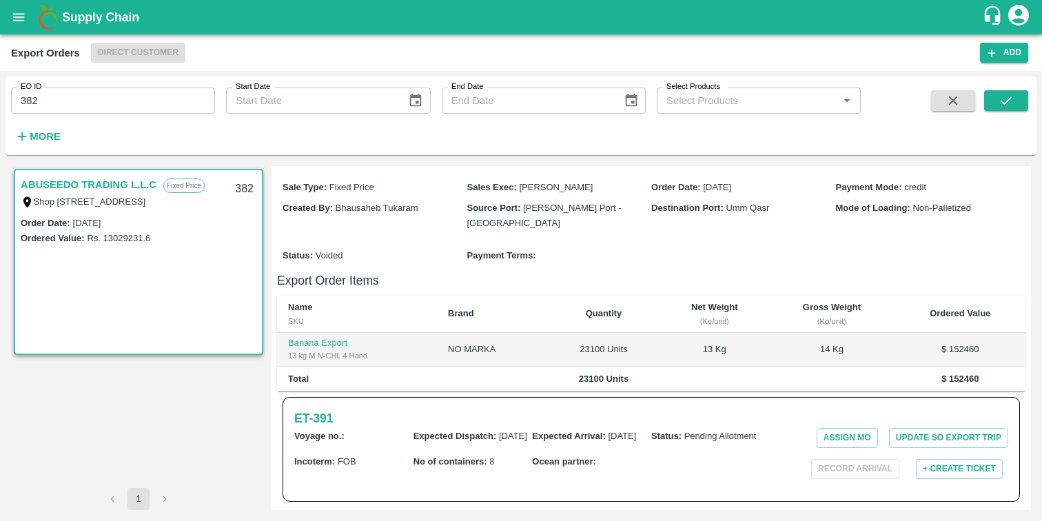
click at [476, 467] on b "No of containers :" at bounding box center [451, 461] width 74 height 10
drag, startPoint x: 505, startPoint y: 467, endPoint x: 394, endPoint y: 467, distance: 111.0
click at [394, 467] on div "Voyage no. : Expected Dispatch : 28 May 2025 Expected Arrival : 08 Jun 2025 Sta…" at bounding box center [532, 453] width 476 height 51
click at [529, 471] on div "No of containers : 8" at bounding box center [473, 467] width 119 height 26
drag, startPoint x: 502, startPoint y: 471, endPoint x: 408, endPoint y: 466, distance: 93.9
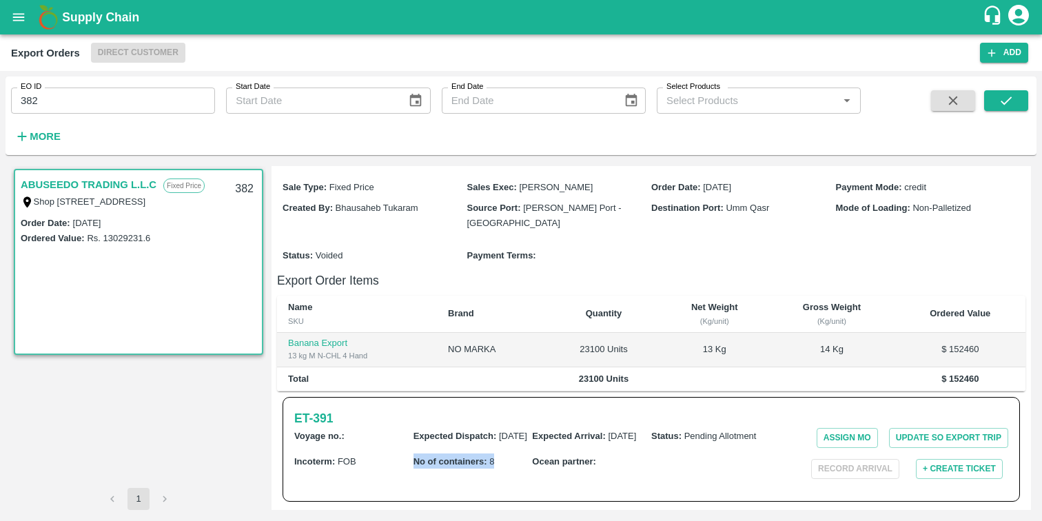
click at [407, 466] on div "Voyage no. : Expected Dispatch : 28 May 2025 Expected Arrival : 08 Jun 2025 Sta…" at bounding box center [532, 453] width 476 height 51
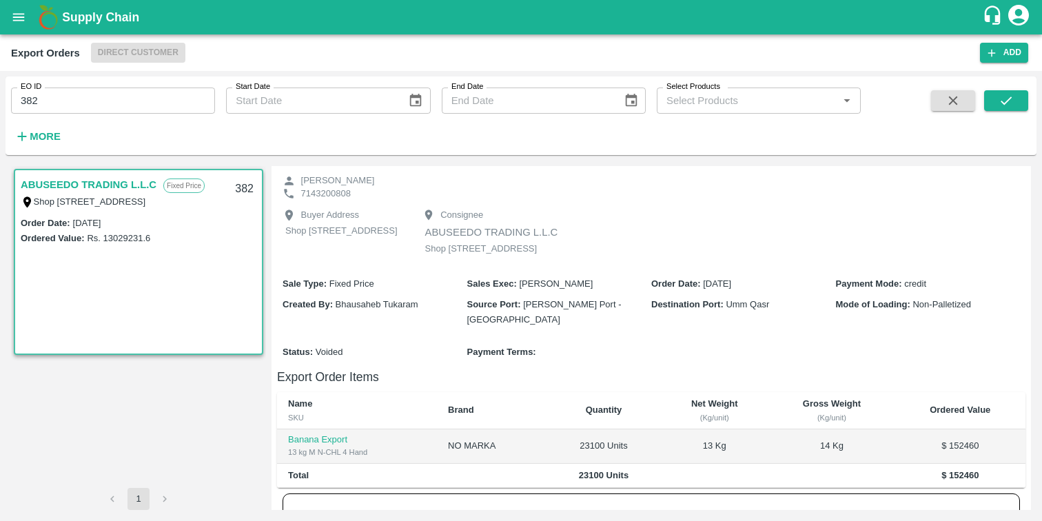
scroll to position [0, 0]
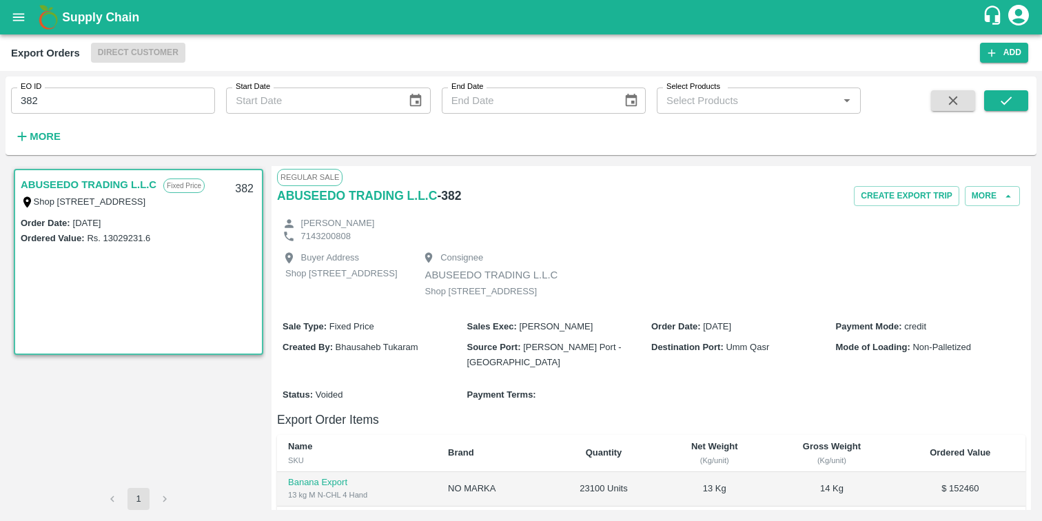
click at [17, 24] on icon "open drawer" at bounding box center [18, 17] width 15 height 15
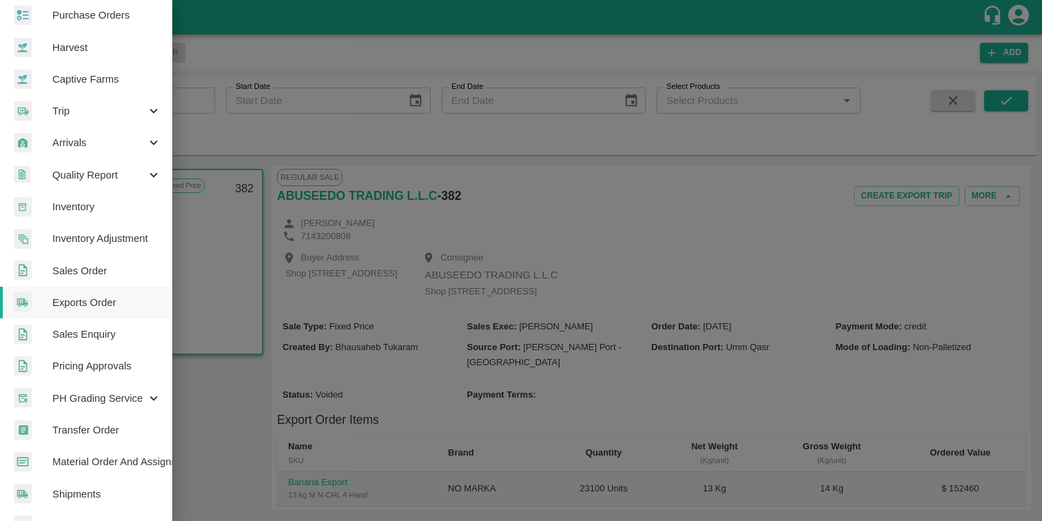
scroll to position [81, 0]
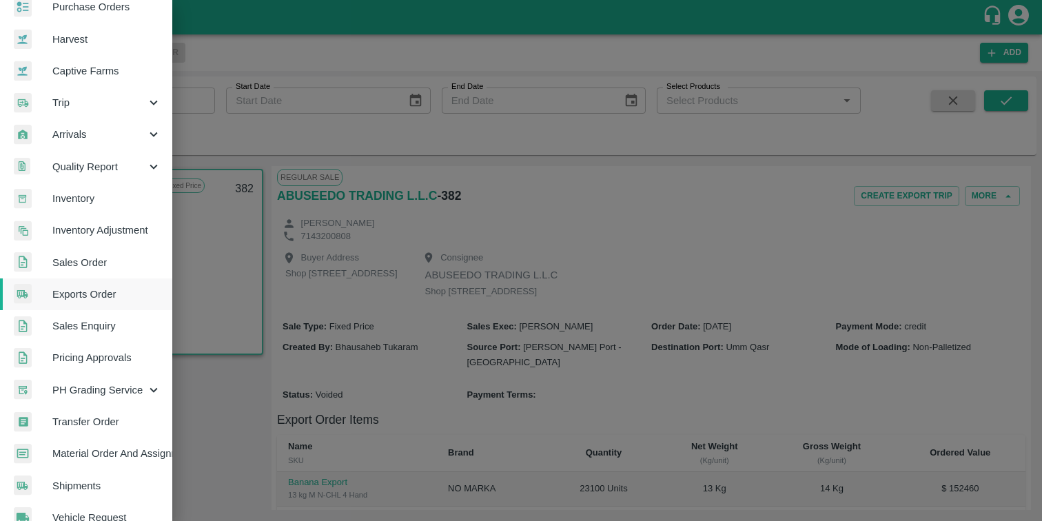
click at [105, 295] on span "Exports Order" at bounding box center [106, 294] width 109 height 15
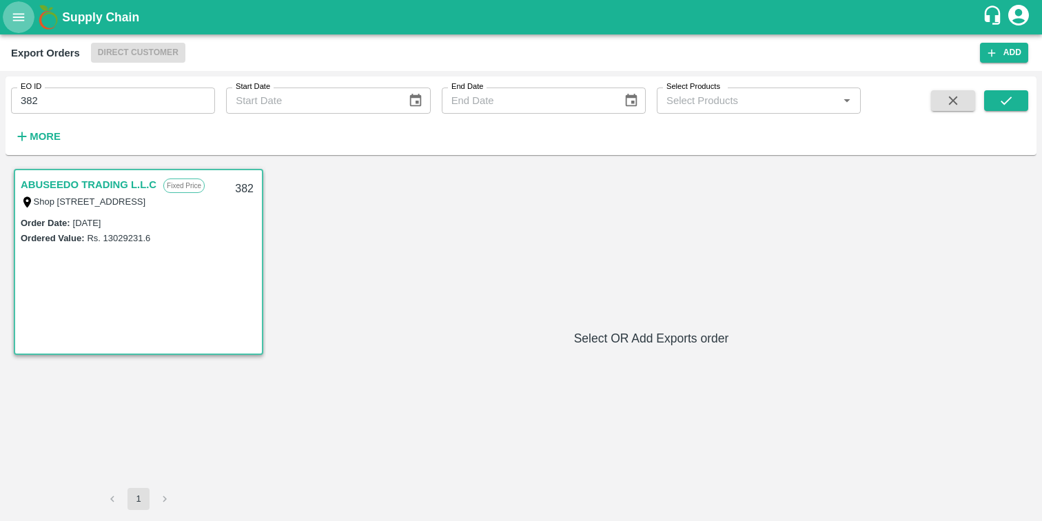
click at [24, 27] on button "open drawer" at bounding box center [19, 17] width 32 height 32
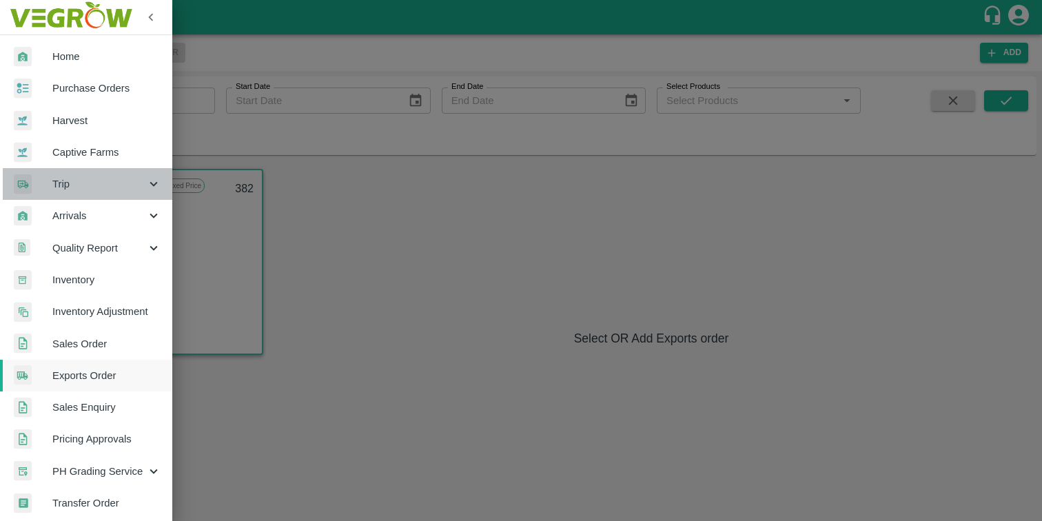
click at [90, 188] on span "Trip" at bounding box center [99, 184] width 94 height 15
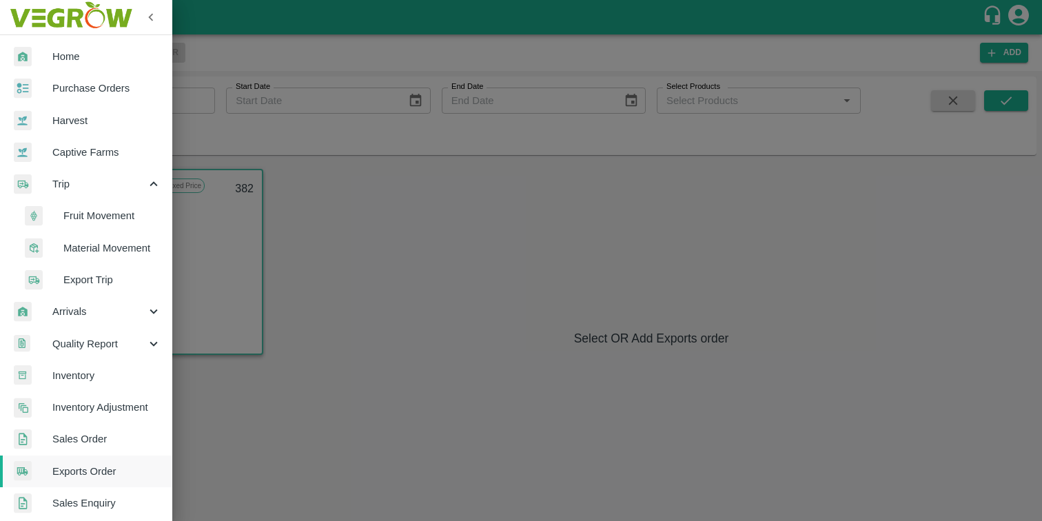
click at [86, 287] on span "Export Trip" at bounding box center [112, 279] width 98 height 15
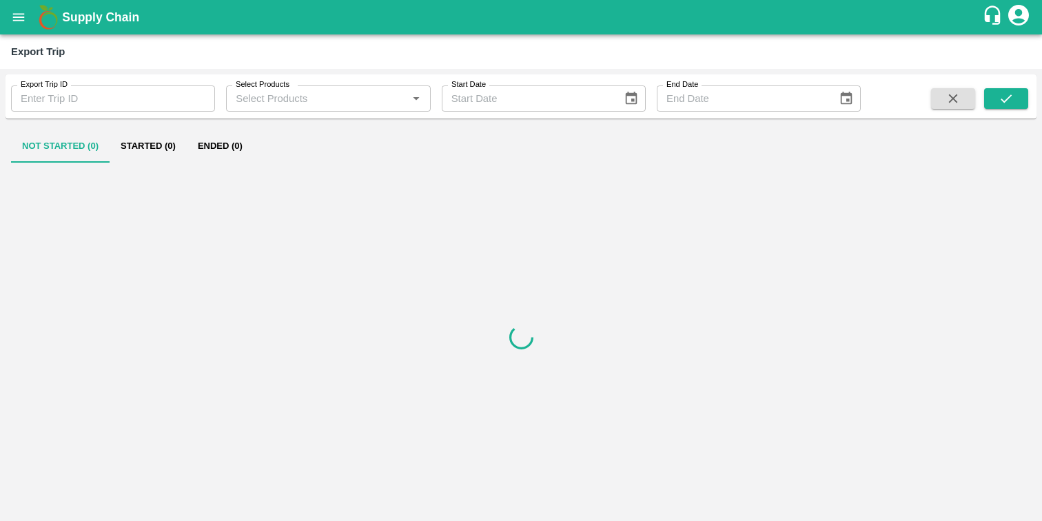
click at [127, 100] on input "Export Trip ID" at bounding box center [113, 98] width 204 height 26
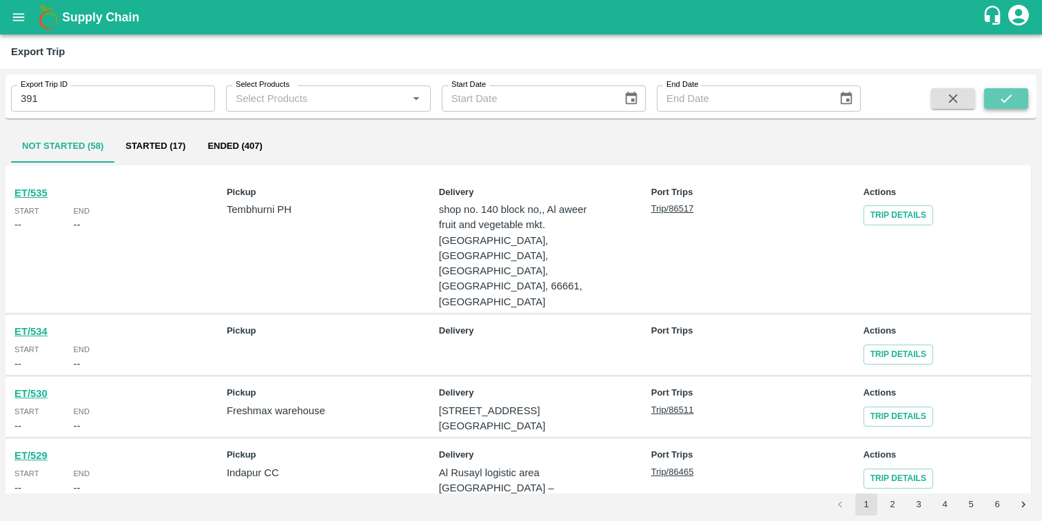
click at [1000, 88] on button "submit" at bounding box center [1007, 98] width 44 height 21
click at [998, 105] on button "submit" at bounding box center [1007, 98] width 44 height 21
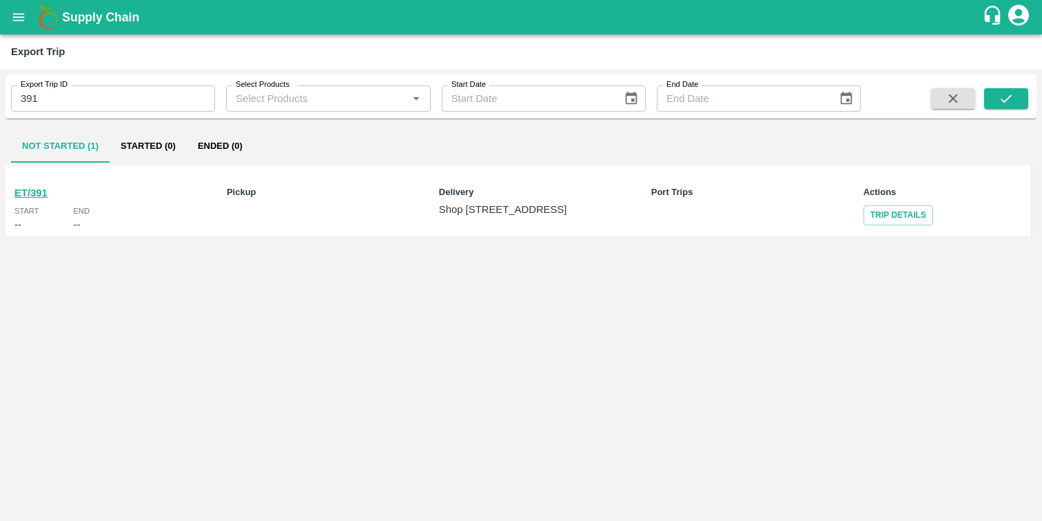
click at [34, 195] on b "ET/391" at bounding box center [30, 193] width 33 height 11
click at [20, 21] on icon "open drawer" at bounding box center [18, 17] width 15 height 15
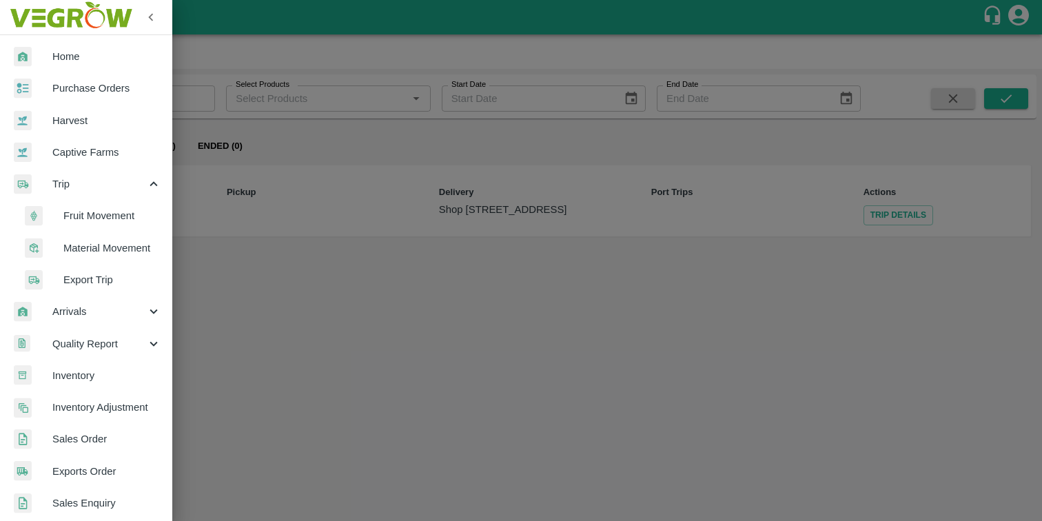
click at [93, 283] on span "Export Trip" at bounding box center [112, 279] width 98 height 15
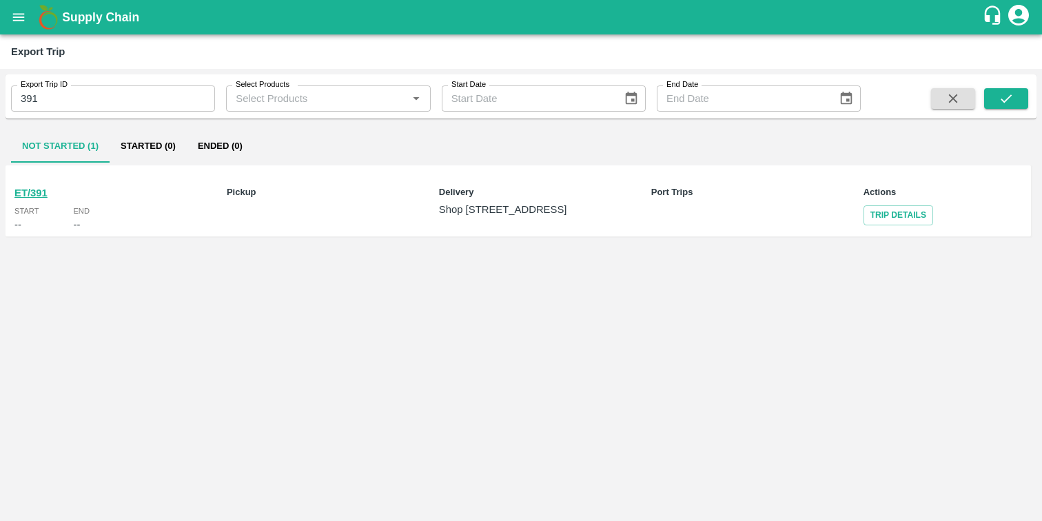
click at [75, 95] on input "391" at bounding box center [113, 98] width 204 height 26
type input "390"
click at [1011, 97] on icon "submit" at bounding box center [1006, 98] width 15 height 15
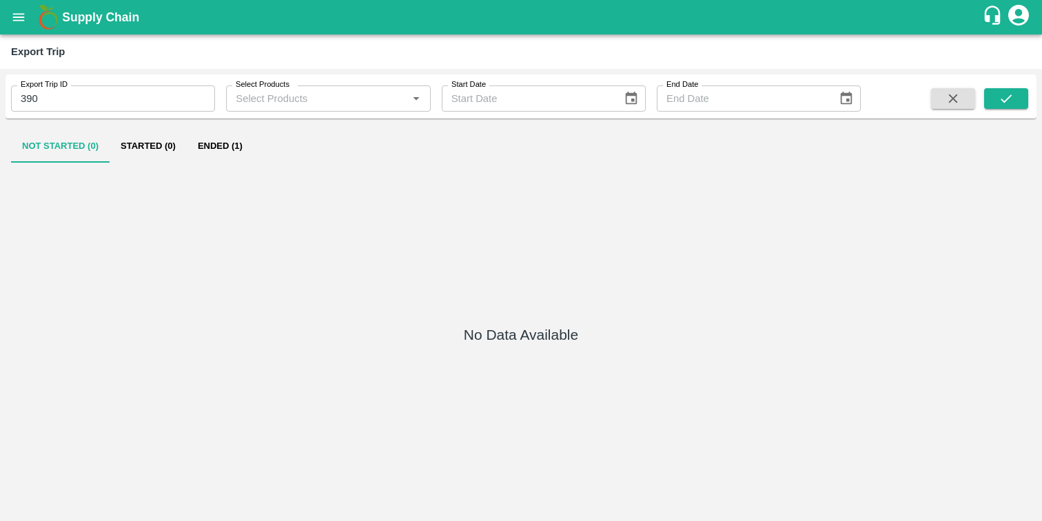
click at [215, 145] on button "Ended (1)" at bounding box center [220, 146] width 67 height 33
click at [212, 151] on button "Ended (1)" at bounding box center [220, 146] width 67 height 33
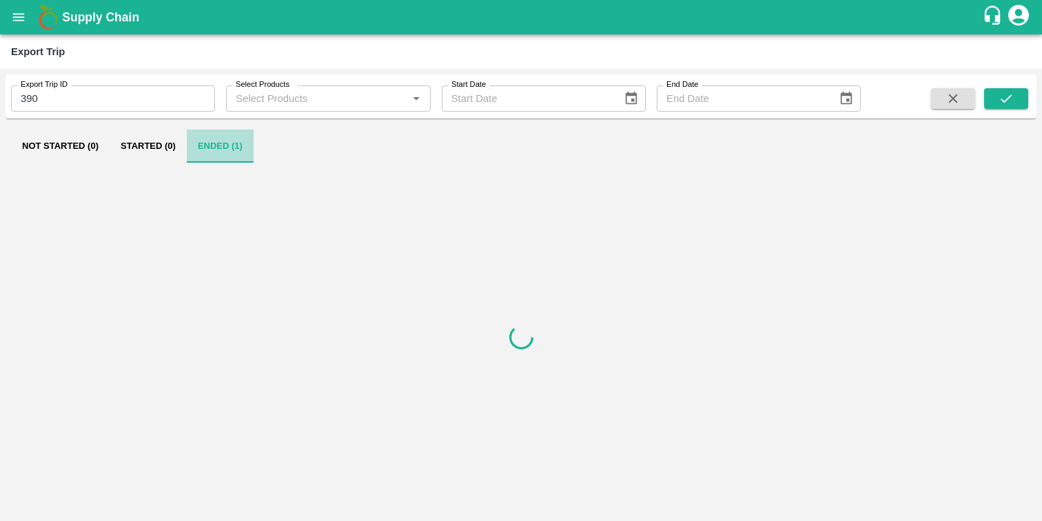
click at [212, 151] on button "Ended (1)" at bounding box center [220, 146] width 67 height 33
click at [305, 208] on div at bounding box center [521, 337] width 1020 height 345
click at [994, 101] on button "submit" at bounding box center [1007, 98] width 44 height 21
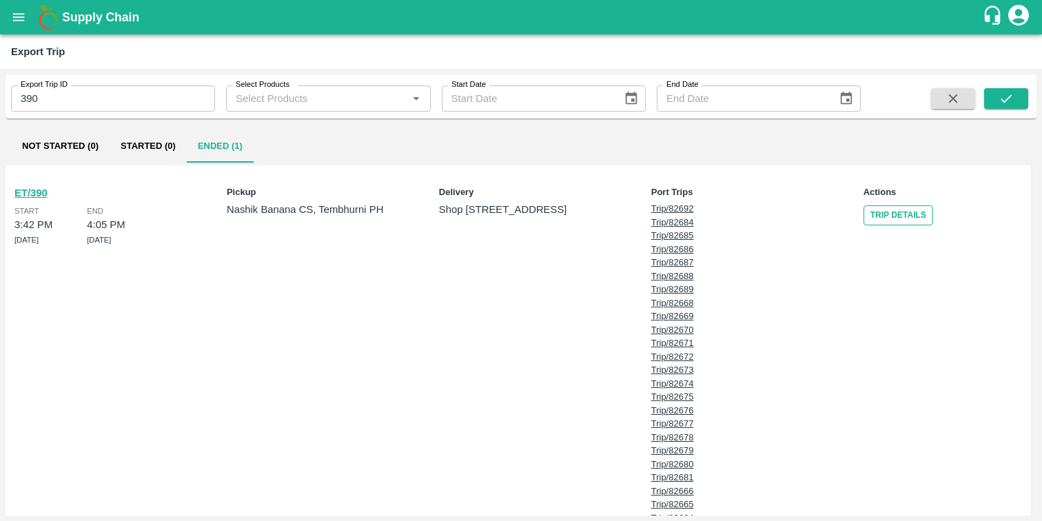
click at [887, 216] on link "Trip Details" at bounding box center [899, 215] width 70 height 20
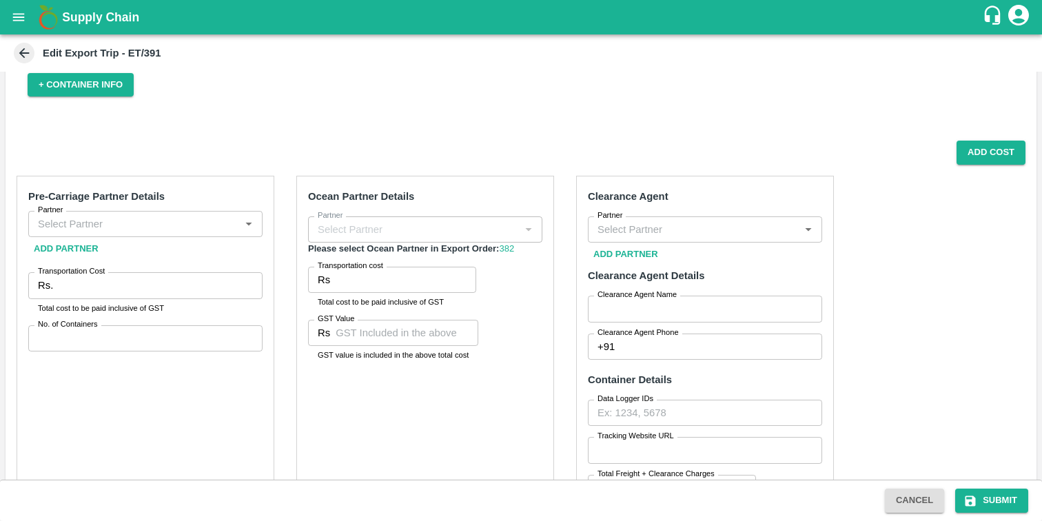
scroll to position [121, 0]
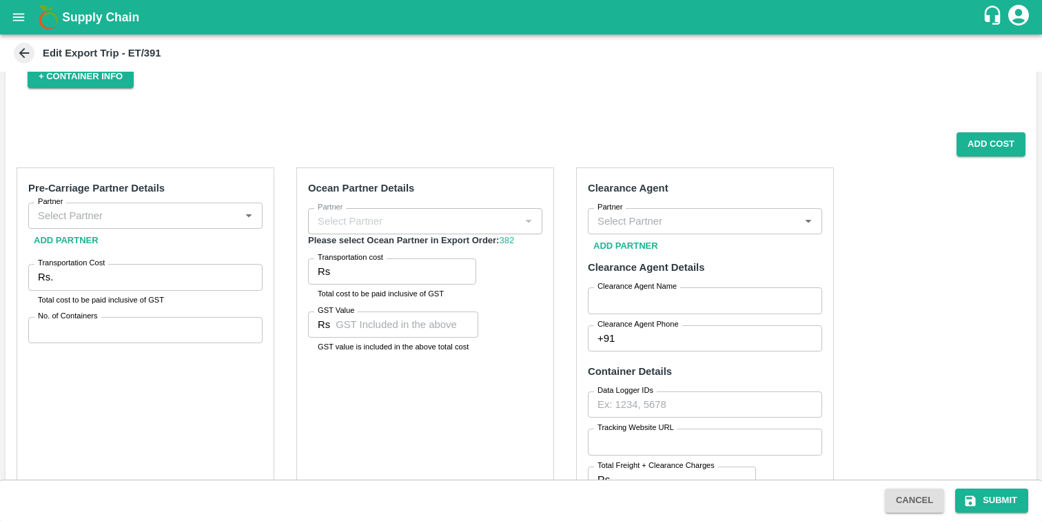
click at [37, 57] on div "Edit Export Trip - ET/391" at bounding box center [520, 53] width 1018 height 21
click at [22, 54] on icon at bounding box center [24, 53] width 15 height 15
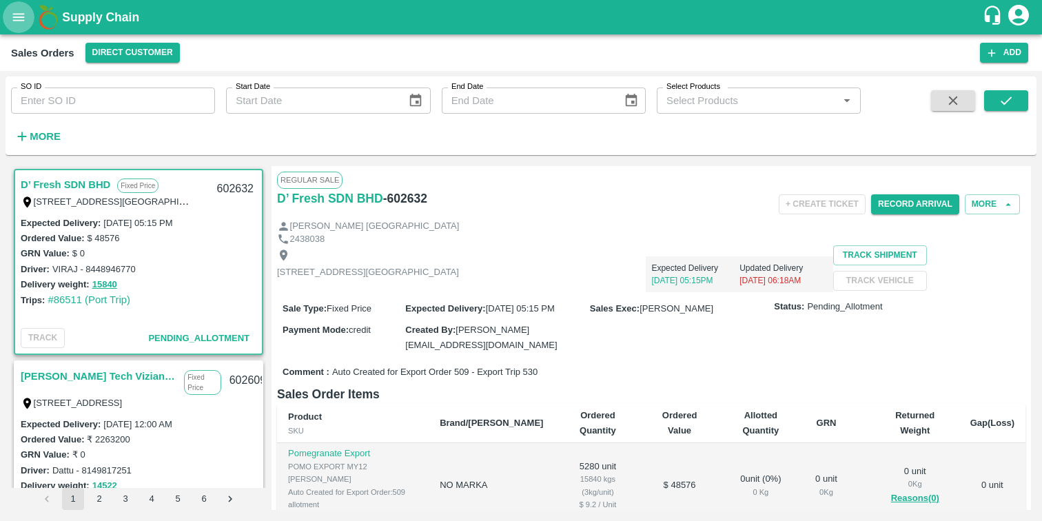
click at [16, 16] on icon "open drawer" at bounding box center [18, 17] width 15 height 15
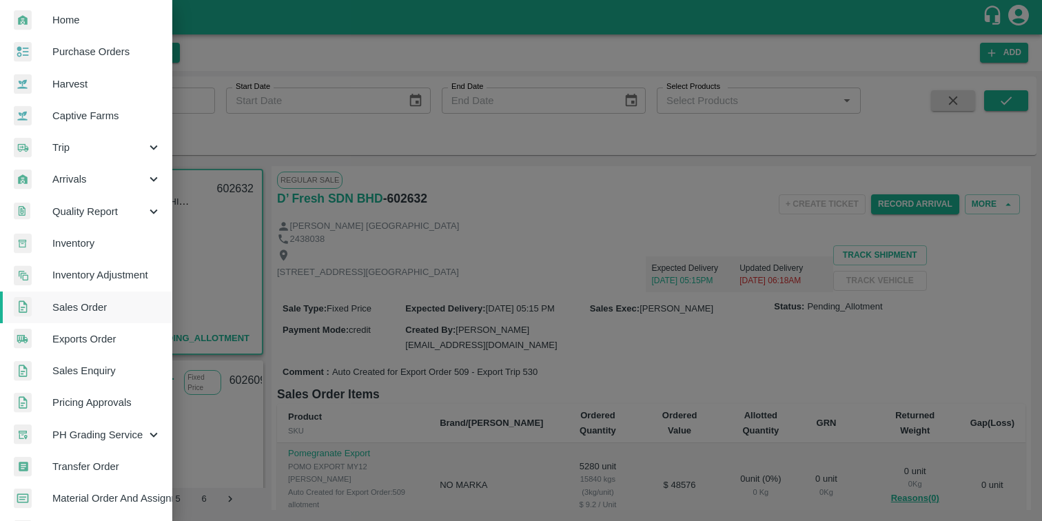
scroll to position [22, 0]
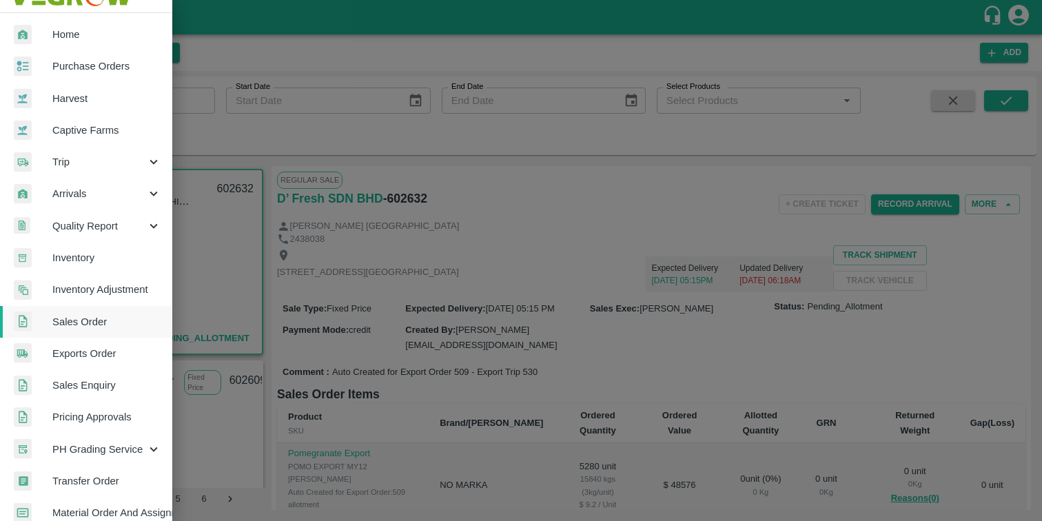
click at [103, 162] on span "Trip" at bounding box center [99, 161] width 94 height 15
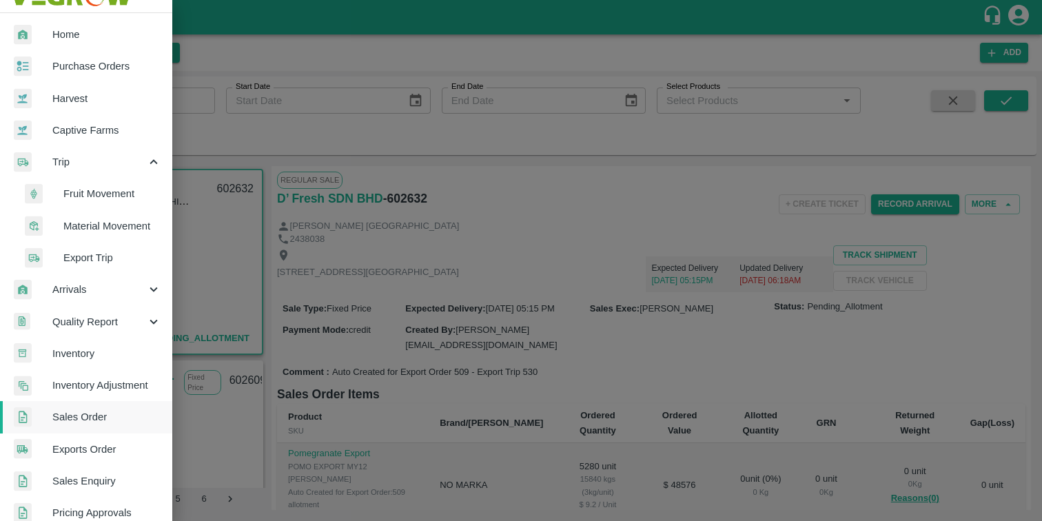
click at [97, 261] on span "Export Trip" at bounding box center [112, 257] width 98 height 15
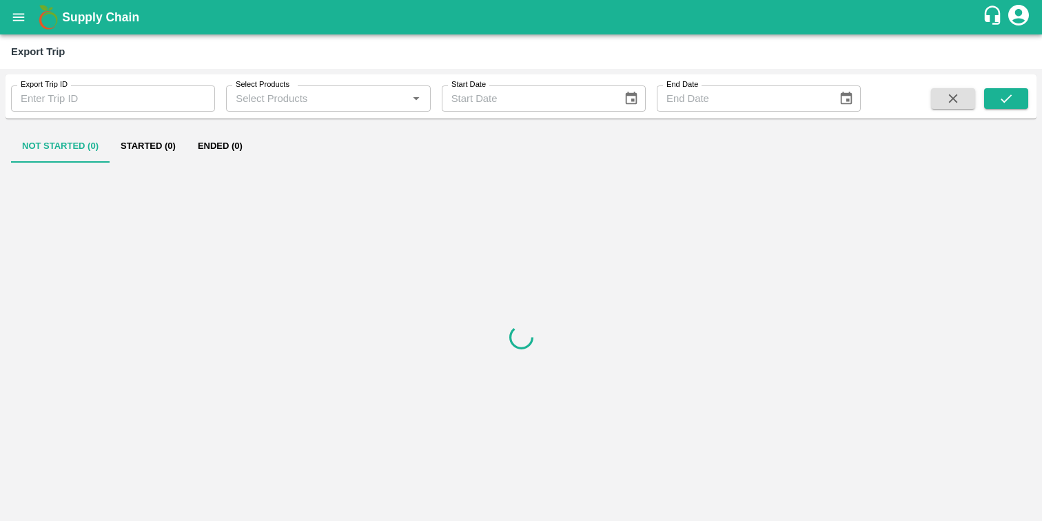
click at [112, 101] on input "Export Trip ID" at bounding box center [113, 98] width 204 height 26
type input "390"
click at [1020, 89] on button "submit" at bounding box center [1007, 98] width 44 height 21
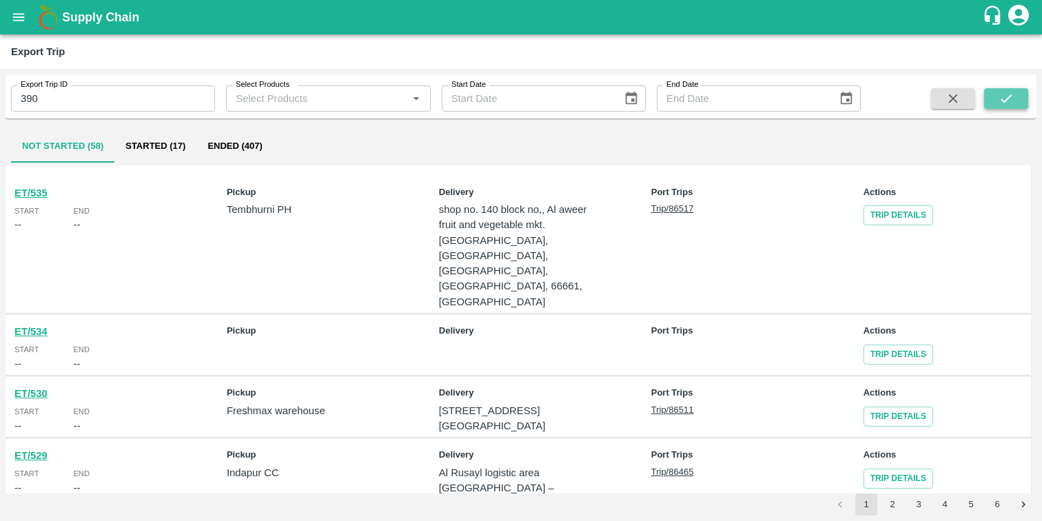
click at [1000, 99] on icon "submit" at bounding box center [1006, 98] width 15 height 15
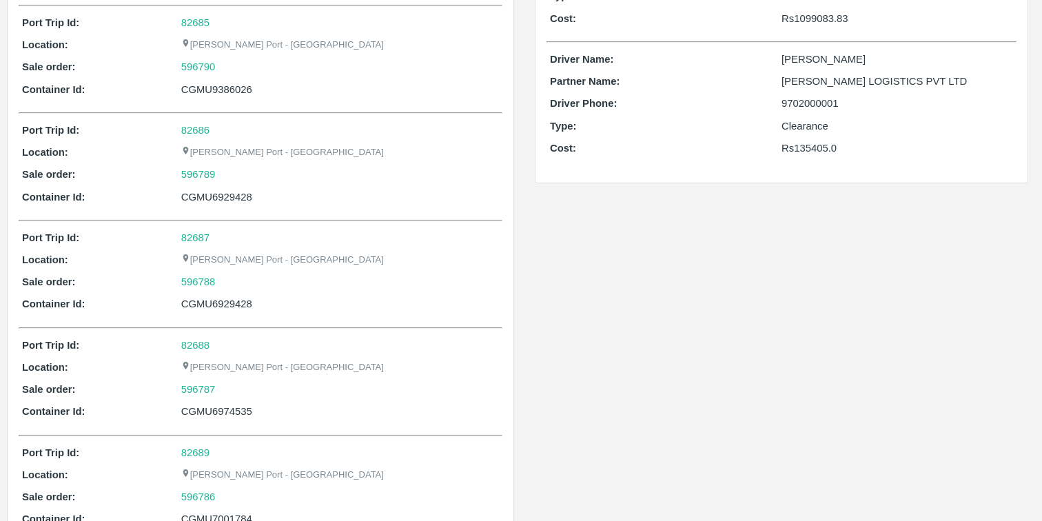
scroll to position [323, 0]
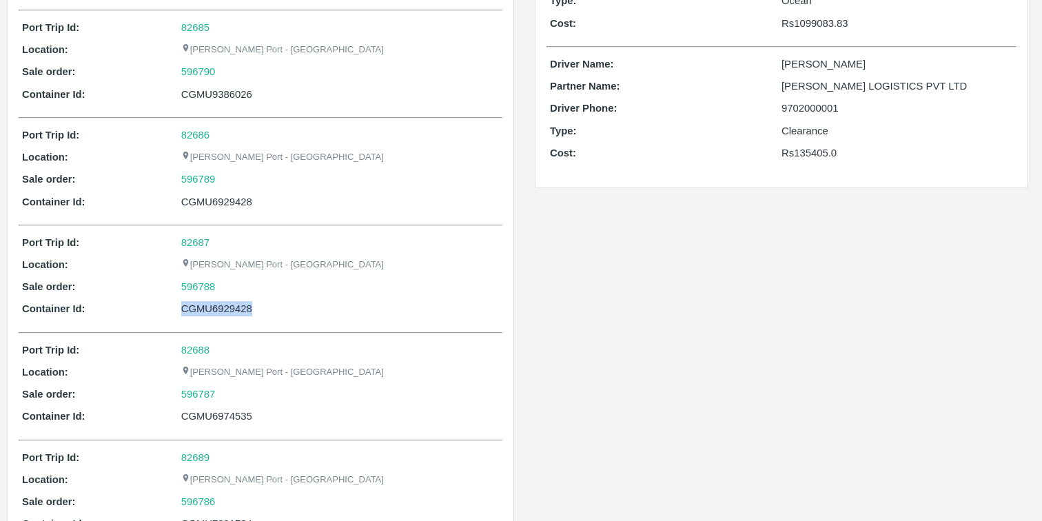
drag, startPoint x: 170, startPoint y: 310, endPoint x: 291, endPoint y: 303, distance: 121.5
click at [291, 303] on div "Container Id: CGMU6929428" at bounding box center [260, 308] width 477 height 15
click at [308, 313] on div "CGMU6929428" at bounding box center [340, 308] width 318 height 15
click at [199, 285] on link "596788" at bounding box center [198, 286] width 34 height 15
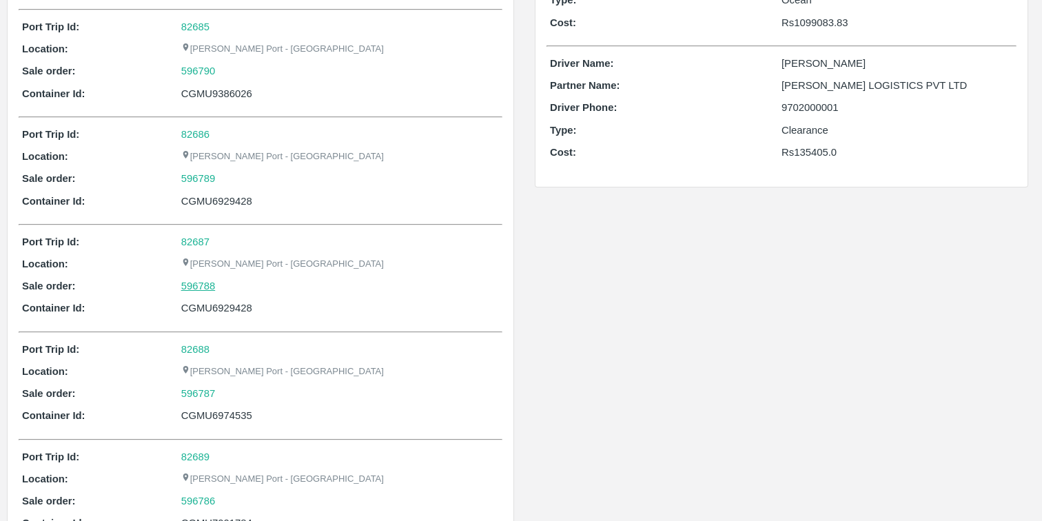
click at [201, 284] on link "596788" at bounding box center [198, 286] width 34 height 15
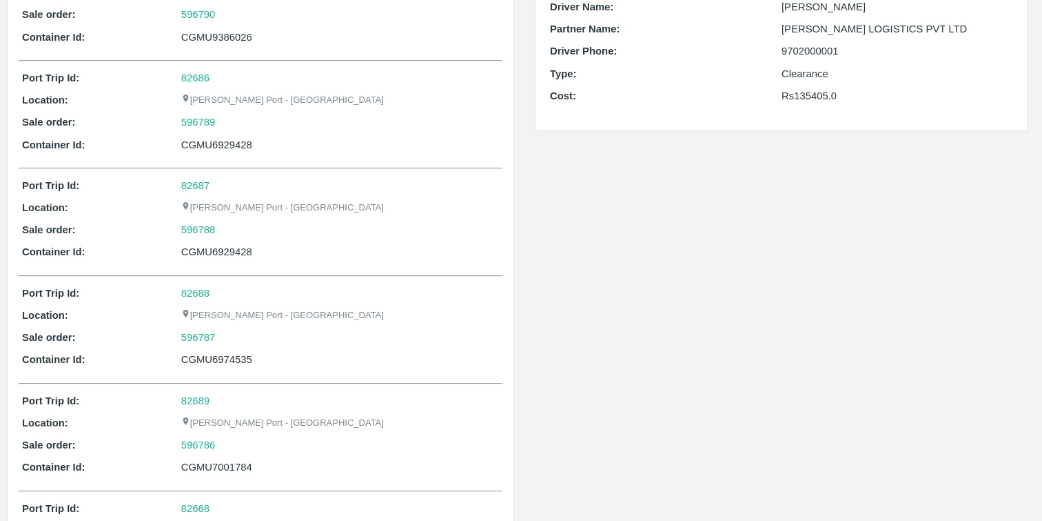
scroll to position [381, 0]
drag, startPoint x: 232, startPoint y: 224, endPoint x: 148, endPoint y: 228, distance: 83.5
click at [148, 228] on div "Sale order: 596788" at bounding box center [260, 228] width 477 height 15
copy div "596788"
drag, startPoint x: 225, startPoint y: 118, endPoint x: 179, endPoint y: 118, distance: 46.2
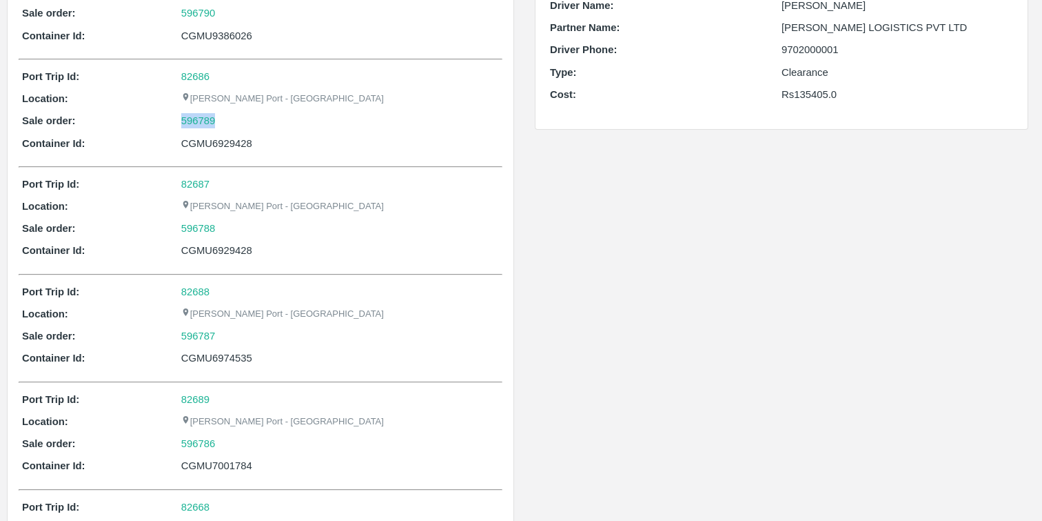
click at [179, 118] on div "Sale order: 596789" at bounding box center [260, 120] width 477 height 15
copy div "596789"
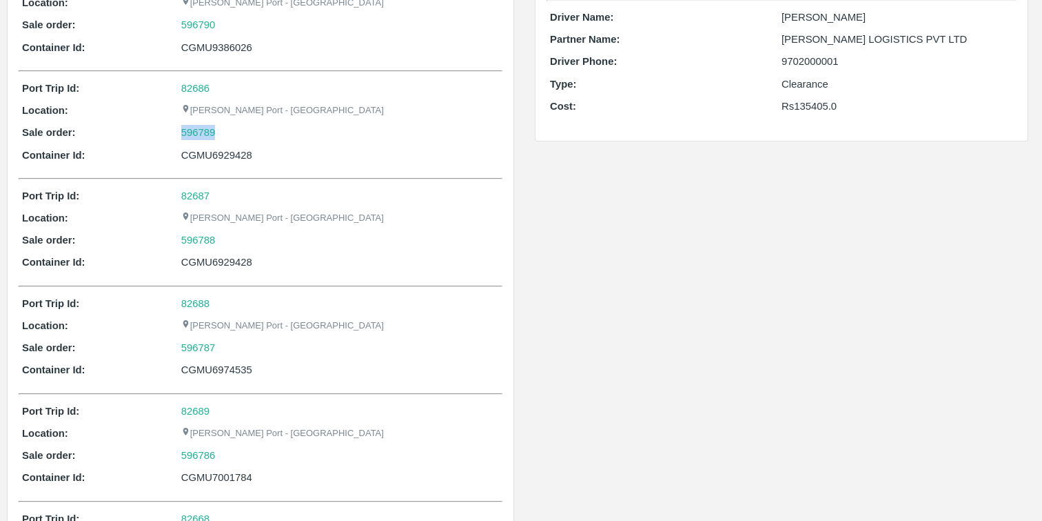
scroll to position [367, 0]
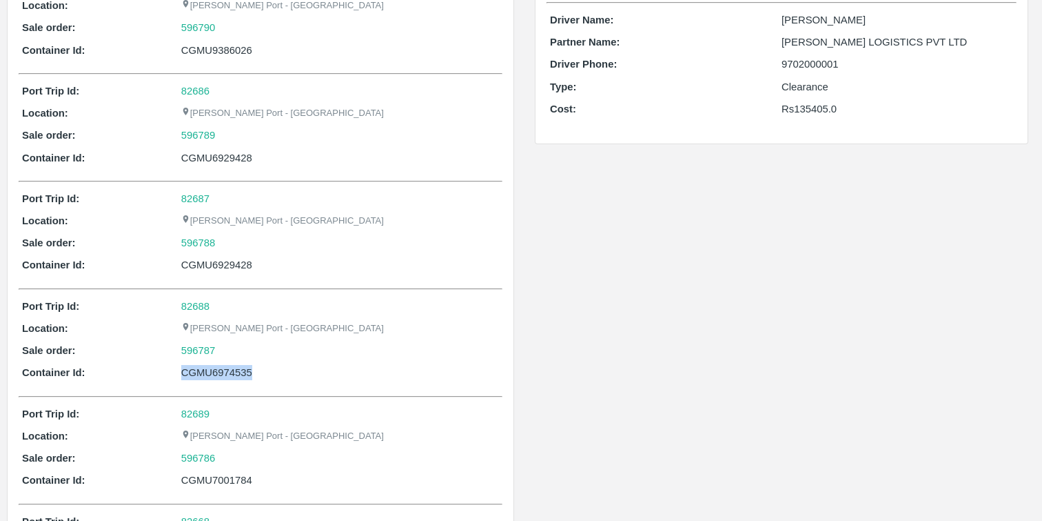
drag, startPoint x: 179, startPoint y: 376, endPoint x: 276, endPoint y: 377, distance: 97.2
click at [276, 378] on div "Container Id: CGMU6974535" at bounding box center [260, 372] width 477 height 15
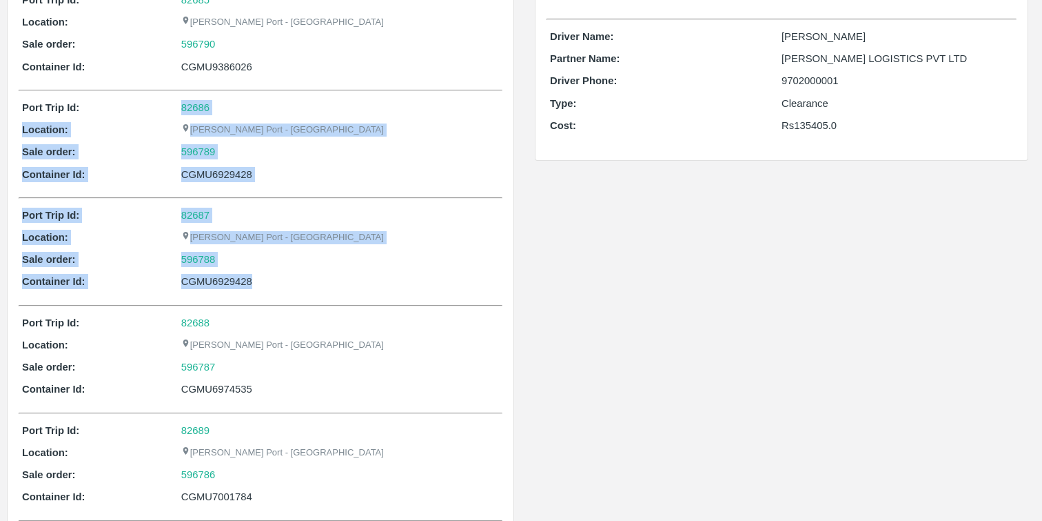
drag, startPoint x: 175, startPoint y: 103, endPoint x: 270, endPoint y: 290, distance: 208.8
click at [287, 288] on div "CGMU6929428" at bounding box center [340, 281] width 318 height 15
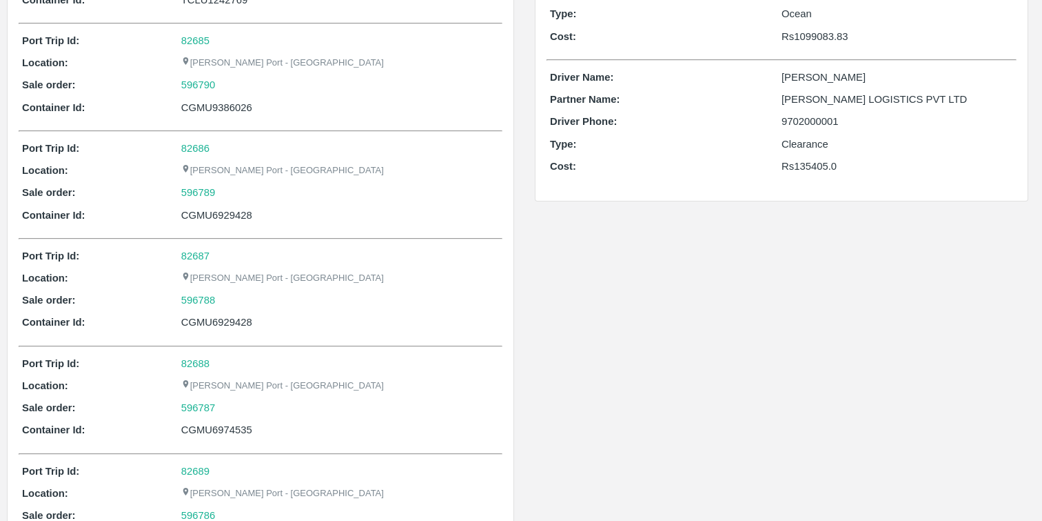
scroll to position [308, 0]
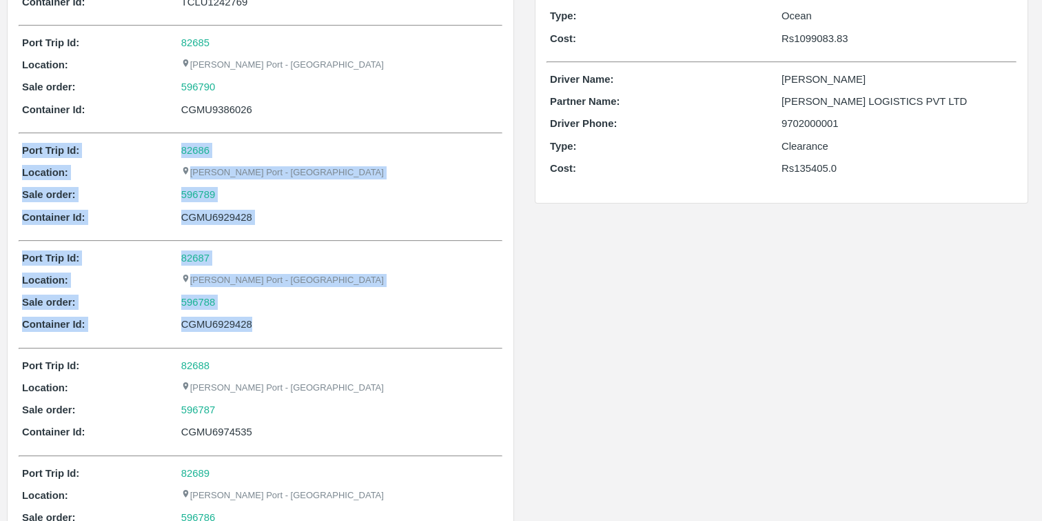
drag, startPoint x: 287, startPoint y: 321, endPoint x: 21, endPoint y: 157, distance: 313.0
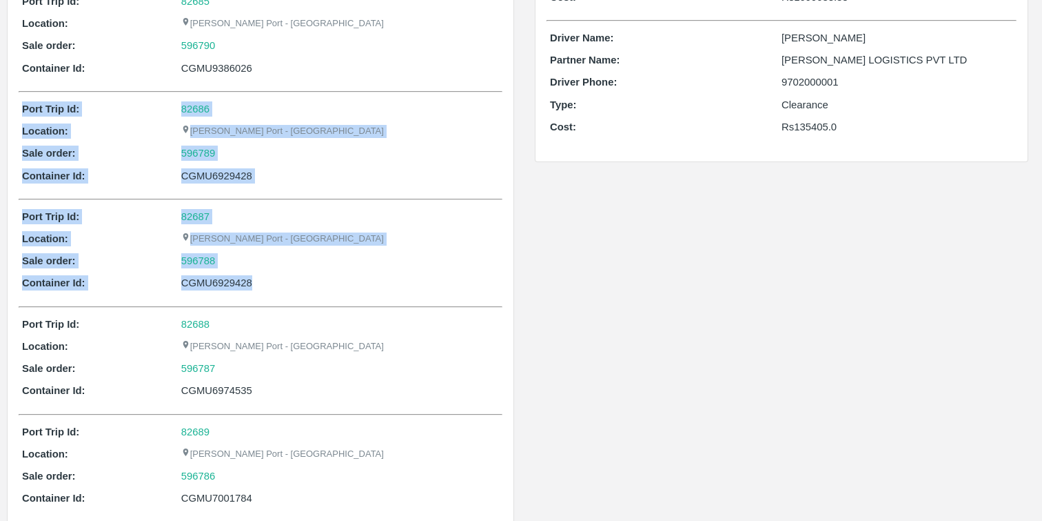
scroll to position [329, 0]
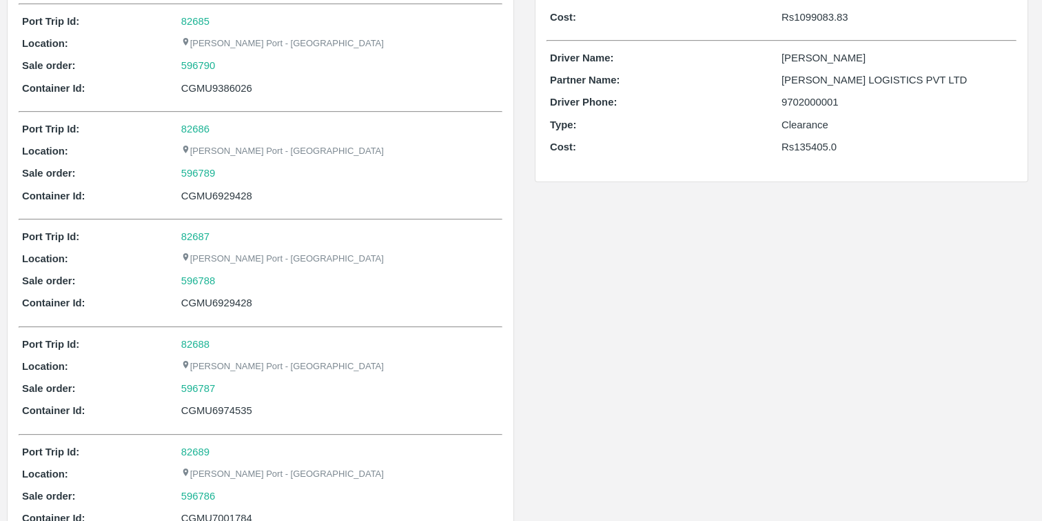
click at [239, 285] on div "596788" at bounding box center [340, 280] width 318 height 15
drag, startPoint x: 176, startPoint y: 191, endPoint x: 284, endPoint y: 190, distance: 108.2
click at [284, 190] on div "Container Id: CGMU6929428" at bounding box center [260, 195] width 477 height 15
drag, startPoint x: 262, startPoint y: 296, endPoint x: 151, endPoint y: 295, distance: 111.0
click at [151, 295] on div "Port Trip Id: 82687 Location: Jawaharlal Nehru Port - Nhava Sheva Sale order: 5…" at bounding box center [261, 273] width 484 height 96
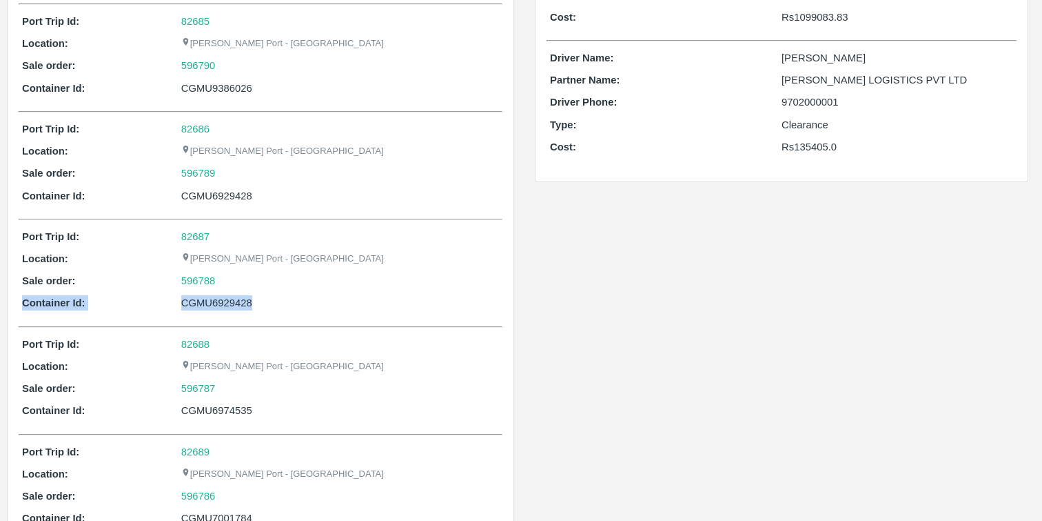
scroll to position [353, 0]
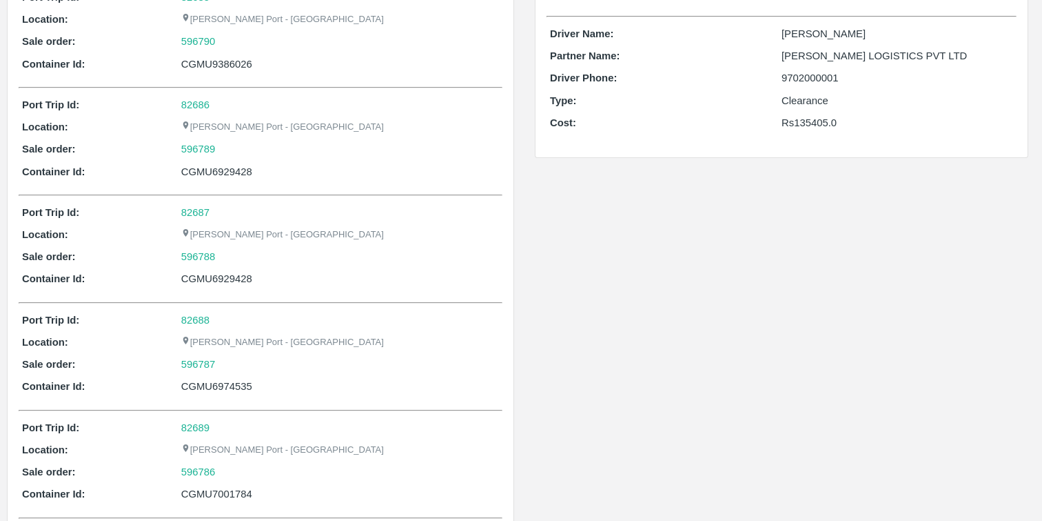
click at [265, 249] on div "596788" at bounding box center [340, 256] width 318 height 15
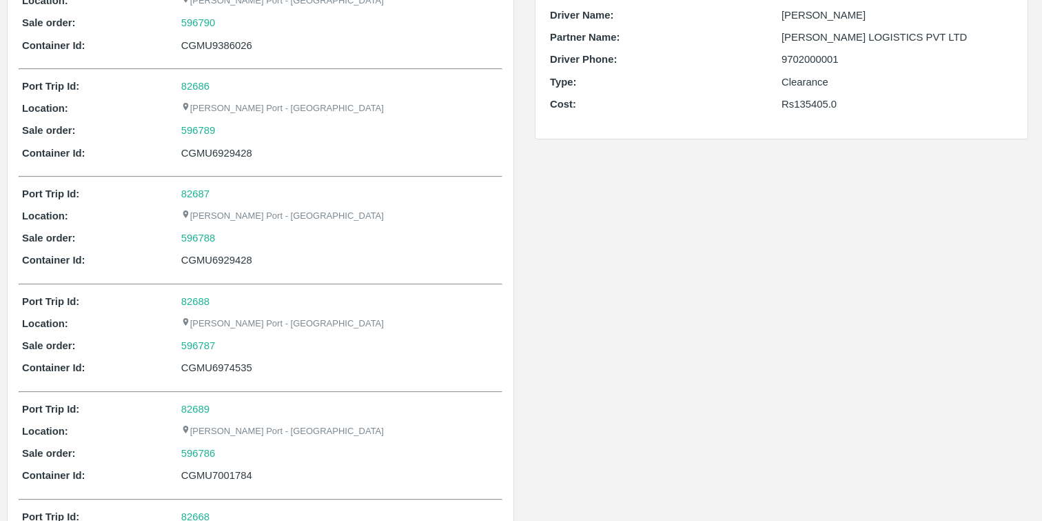
scroll to position [374, 0]
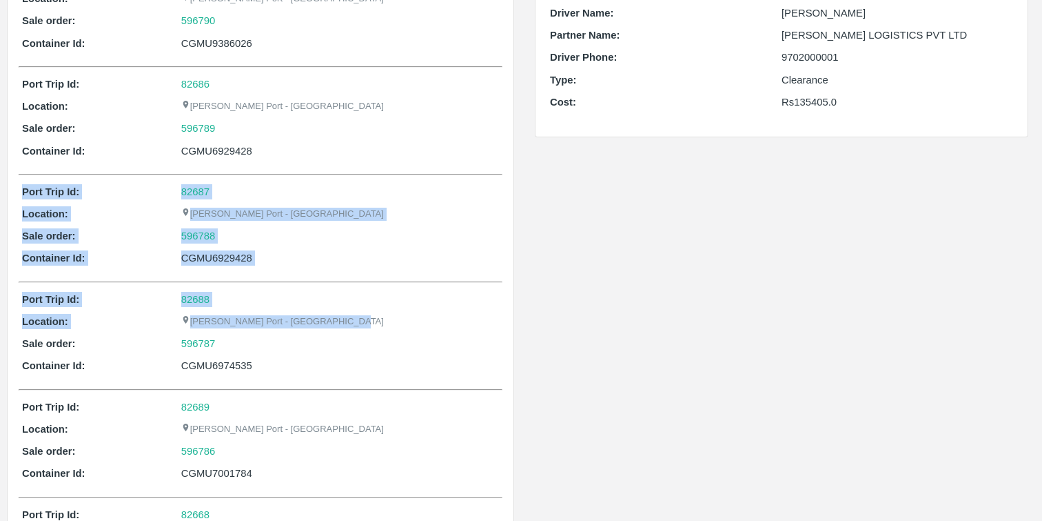
drag, startPoint x: 22, startPoint y: 194, endPoint x: 345, endPoint y: 321, distance: 347.6
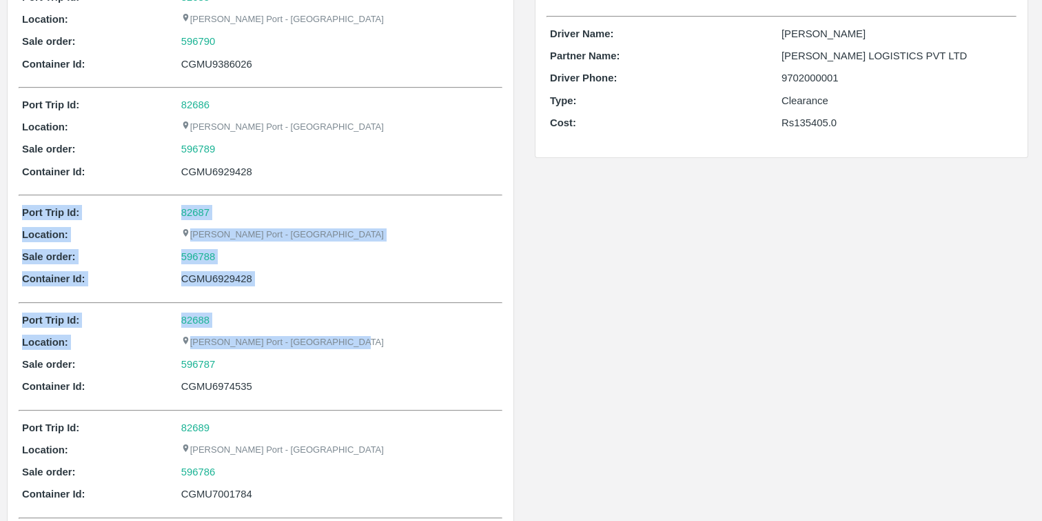
scroll to position [341, 0]
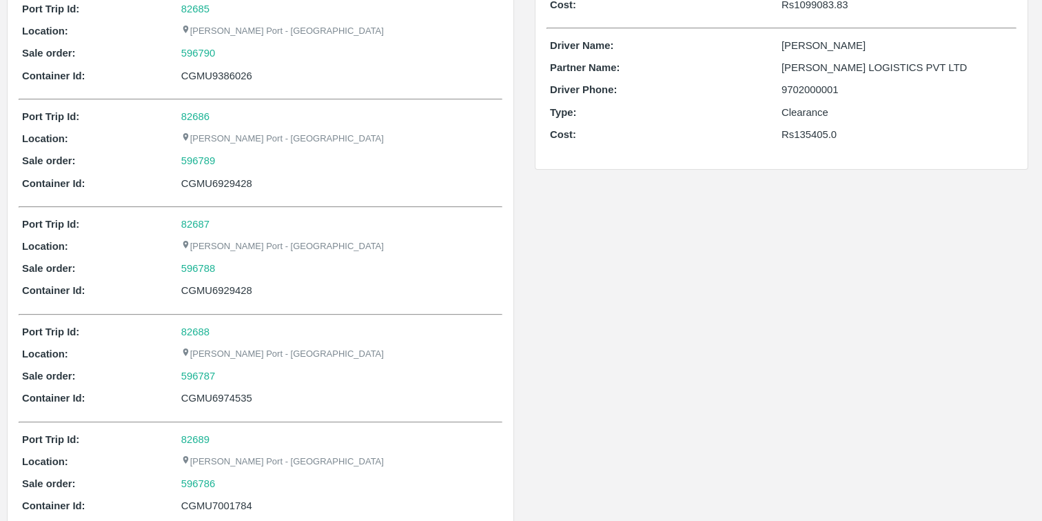
click at [290, 374] on div "596787" at bounding box center [340, 375] width 318 height 15
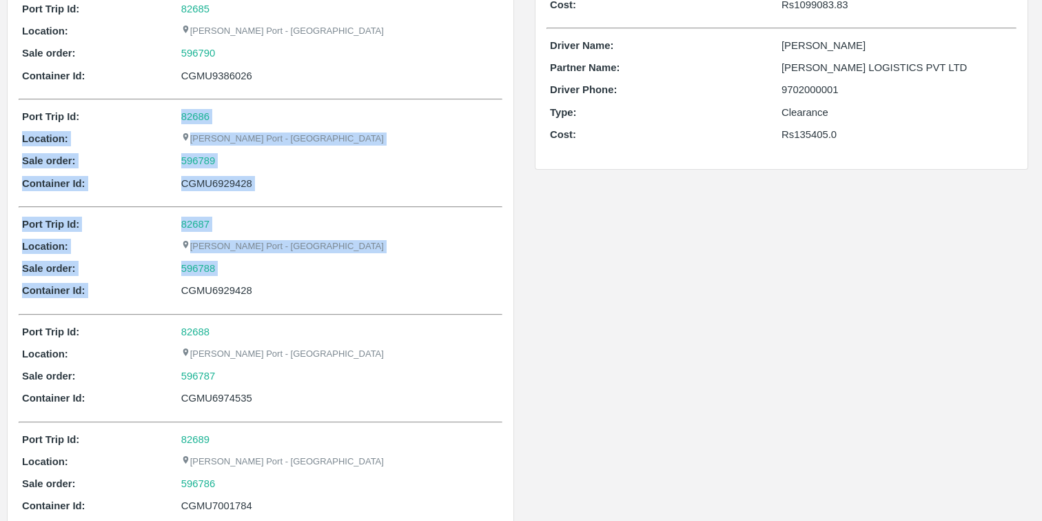
drag, startPoint x: 288, startPoint y: 282, endPoint x: 94, endPoint y: 121, distance: 252.1
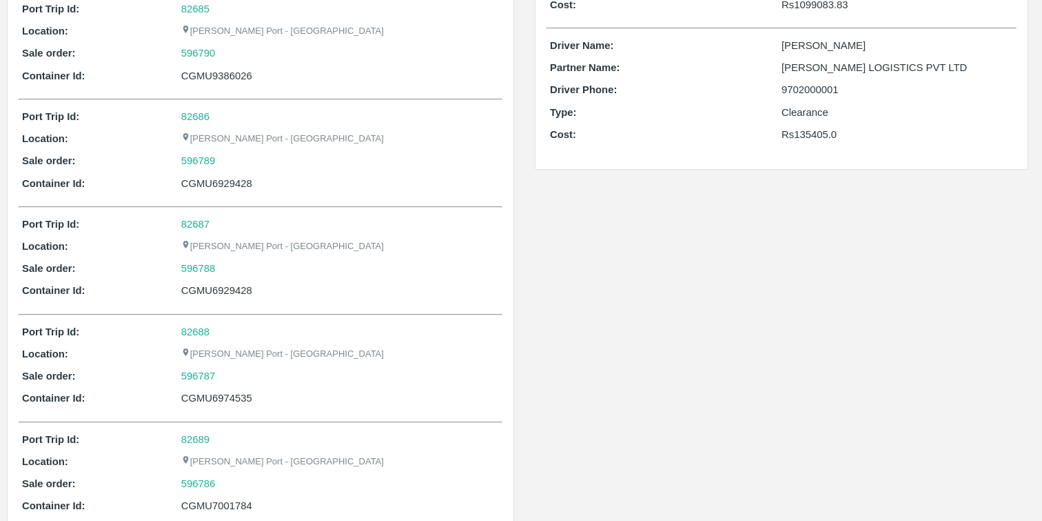
click at [85, 159] on p "Sale order:" at bounding box center [101, 160] width 159 height 15
drag, startPoint x: 22, startPoint y: 163, endPoint x: 260, endPoint y: 159, distance: 237.9
click at [260, 159] on div "Sale order: 596789" at bounding box center [260, 160] width 477 height 15
drag, startPoint x: 267, startPoint y: 179, endPoint x: 25, endPoint y: 183, distance: 242.0
click at [25, 183] on div "Container Id: CGMU6929428" at bounding box center [260, 183] width 477 height 15
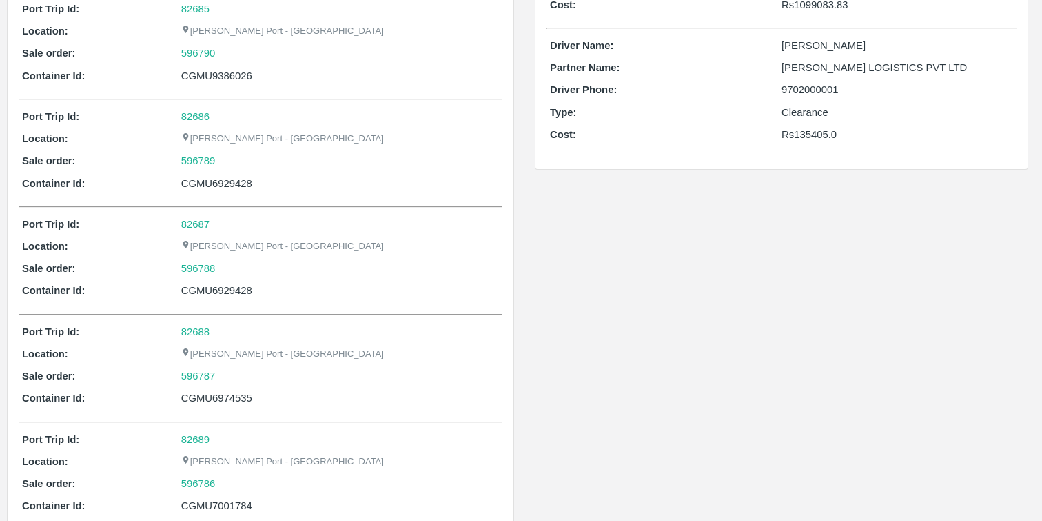
click at [161, 176] on p "Container Id:" at bounding box center [101, 183] width 159 height 15
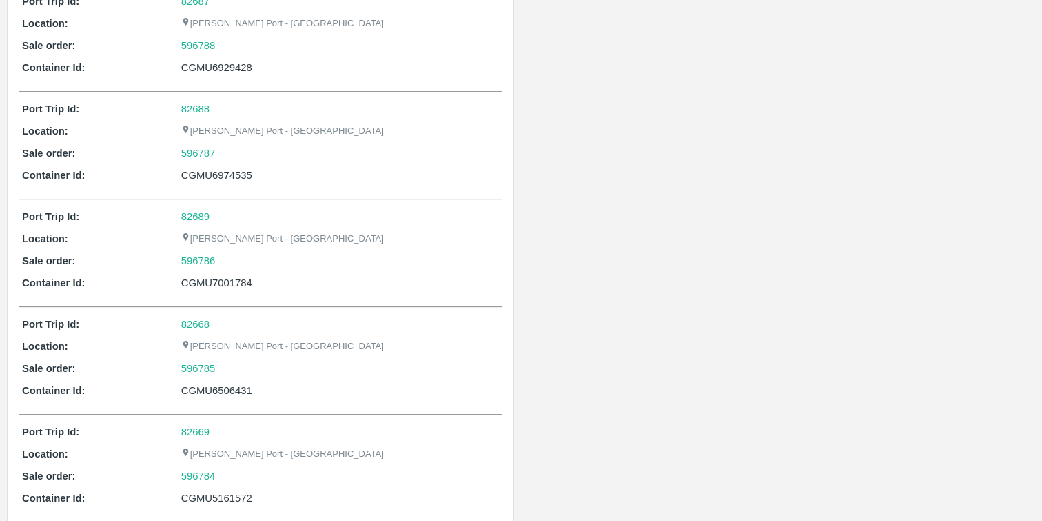
scroll to position [0, 0]
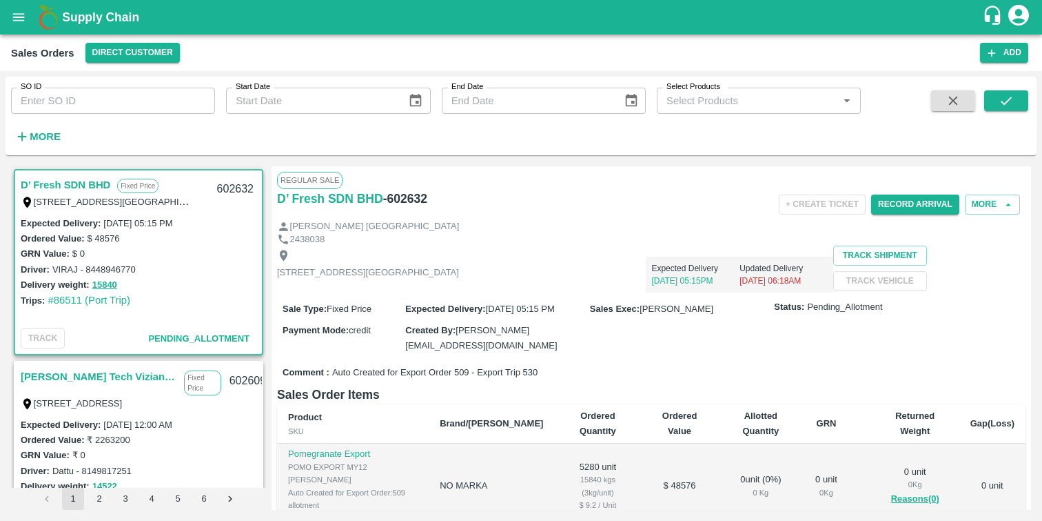
click at [100, 98] on input "SO ID" at bounding box center [113, 101] width 204 height 26
paste input "596788"
click at [1008, 99] on icon "submit" at bounding box center [1006, 101] width 11 height 8
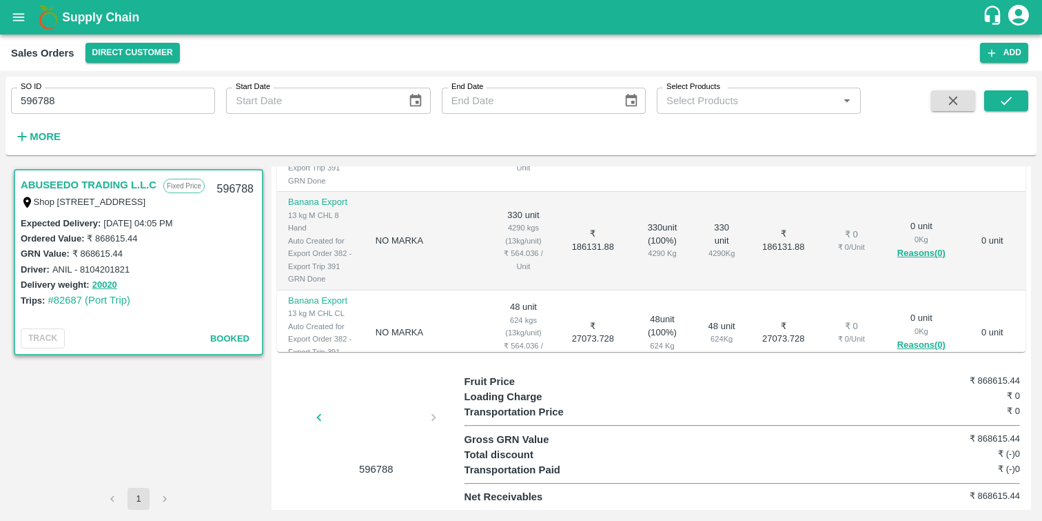
scroll to position [361, 0]
drag, startPoint x: 615, startPoint y: 330, endPoint x: 665, endPoint y: 329, distance: 49.7
click at [665, 376] on td "20020 Kgs" at bounding box center [662, 396] width 66 height 40
drag, startPoint x: 141, startPoint y: 105, endPoint x: 12, endPoint y: 103, distance: 128.9
click at [14, 105] on input "596788" at bounding box center [113, 101] width 204 height 26
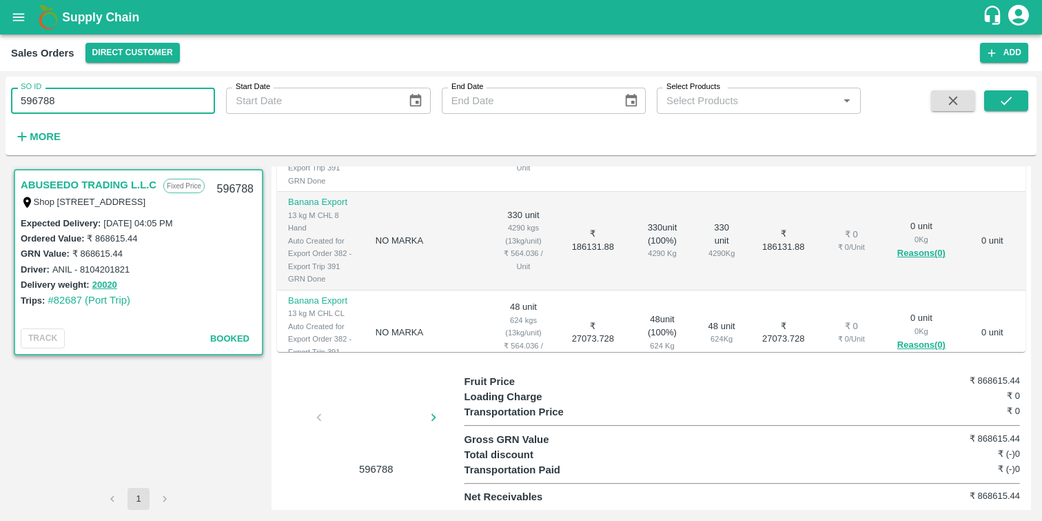
type input "596788"
paste input "text"
type input "596789"
click at [1002, 97] on icon "submit" at bounding box center [1006, 100] width 15 height 15
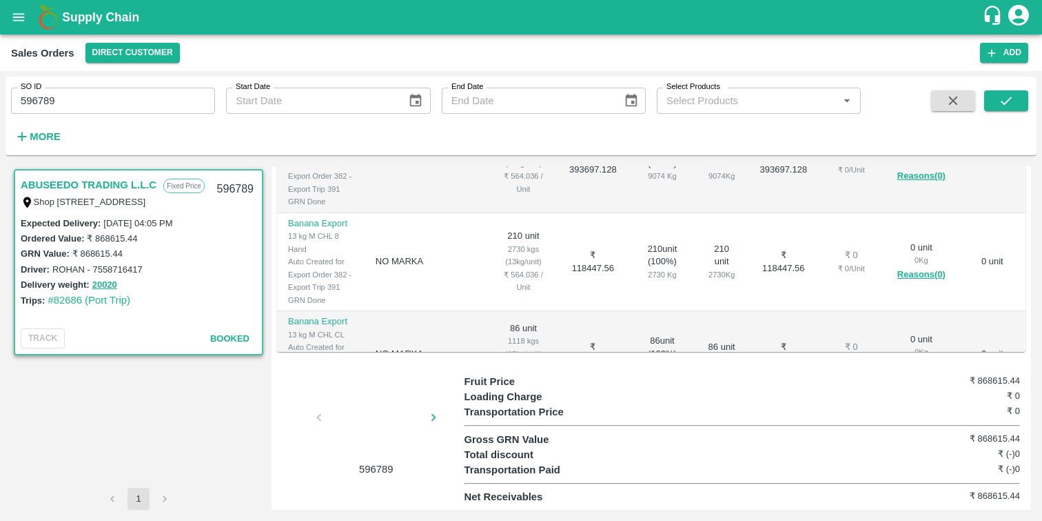
scroll to position [231, 0]
